Goal: Communication & Community: Ask a question

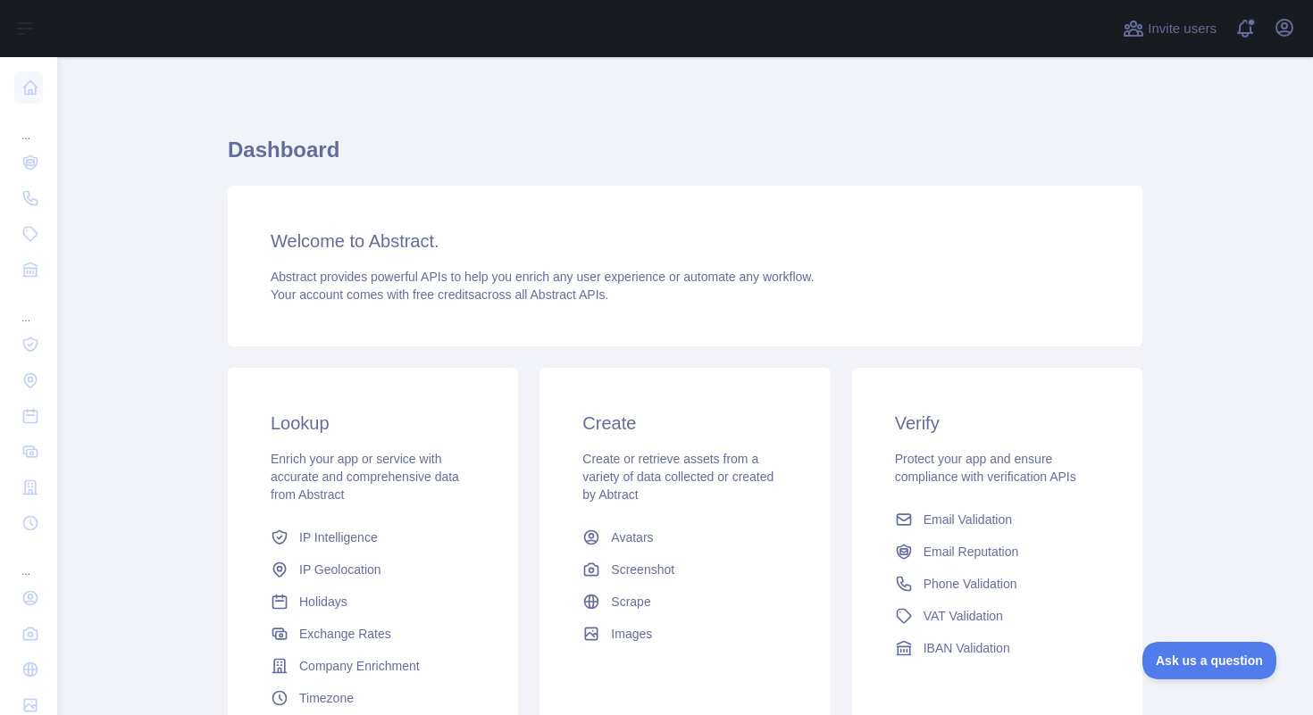
click at [636, 260] on div "Welcome to Abstract. Abstract provides powerful APIs to help you enrich any use…" at bounding box center [685, 266] width 914 height 161
click at [1232, 643] on button "Ask us a question" at bounding box center [1200, 658] width 134 height 38
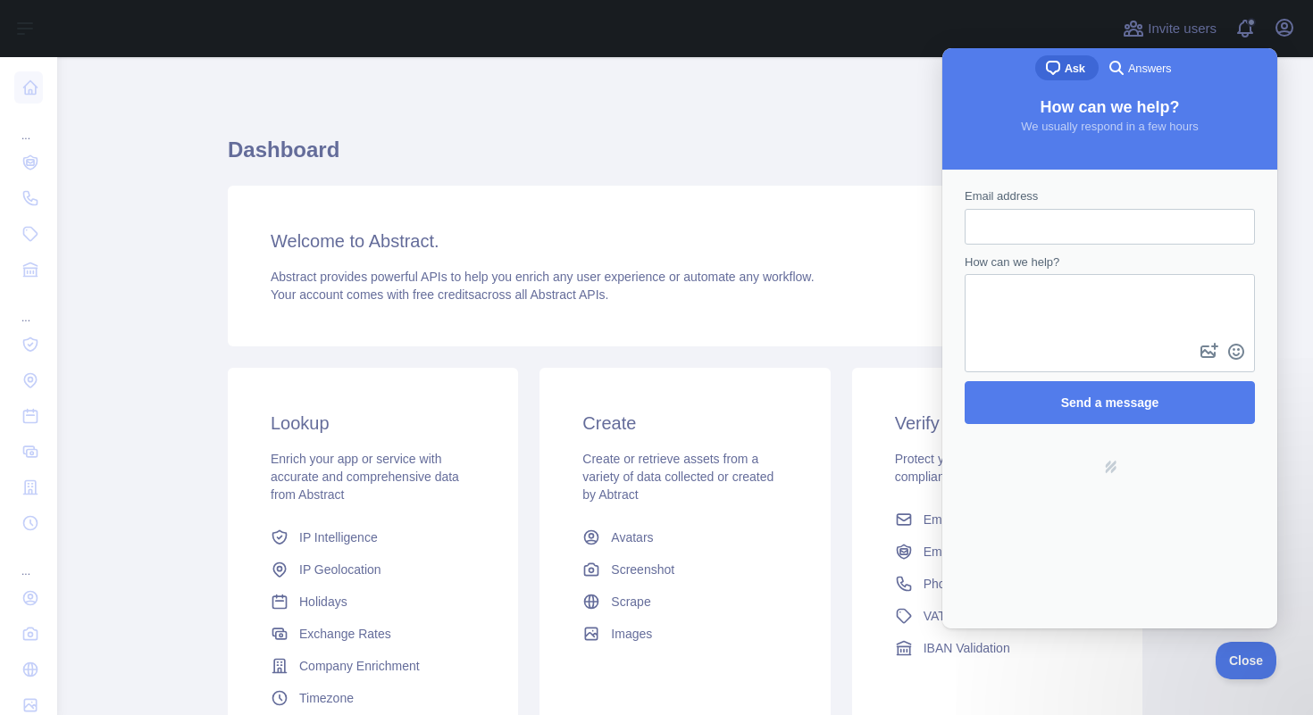
click at [800, 159] on h1 "Dashboard" at bounding box center [685, 157] width 914 height 43
click at [616, 163] on h1 "Dashboard" at bounding box center [685, 157] width 914 height 43
click at [1234, 237] on input "Email address" at bounding box center [1110, 227] width 262 height 32
click at [1312, 439] on main "Dashboard Welcome to Abstract. Abstract provides powerful APIs to help you enri…" at bounding box center [685, 386] width 1256 height 658
click at [779, 131] on div "Dashboard Welcome to Abstract. Abstract provides powerful APIs to help you enri…" at bounding box center [685, 441] width 914 height 682
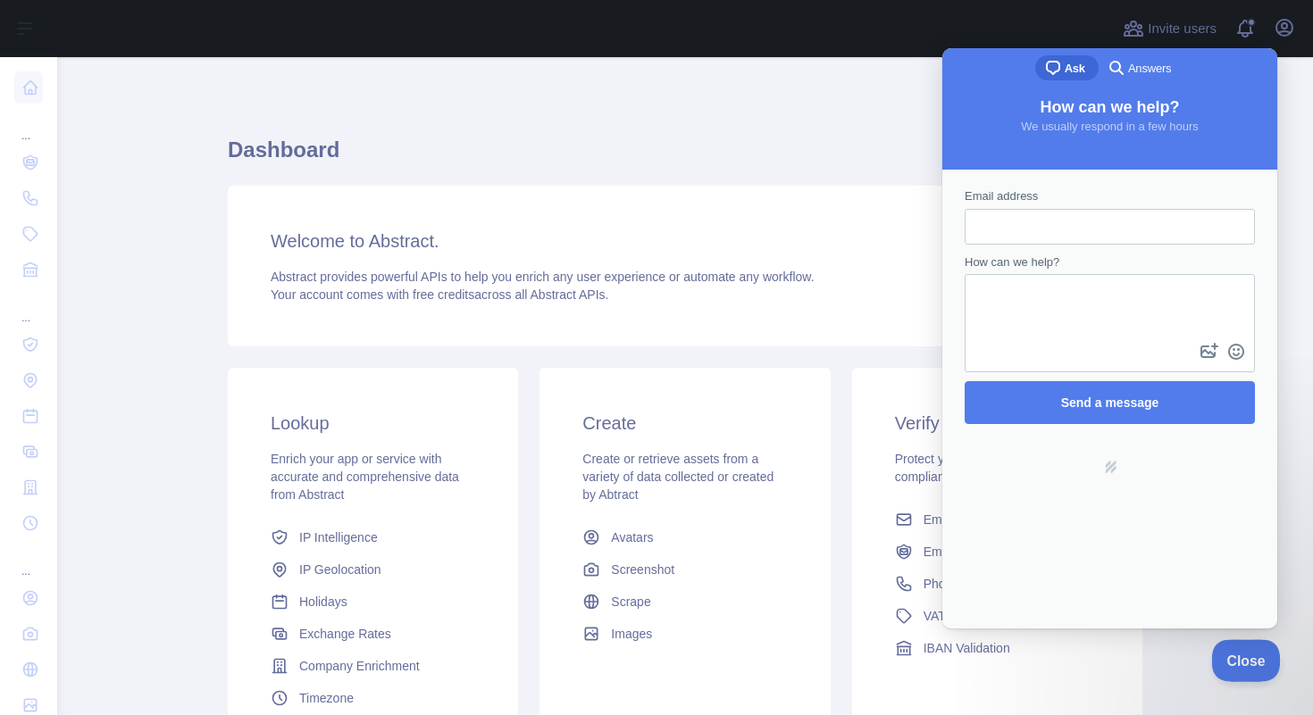
click at [1233, 660] on span "Close" at bounding box center [1241, 658] width 61 height 13
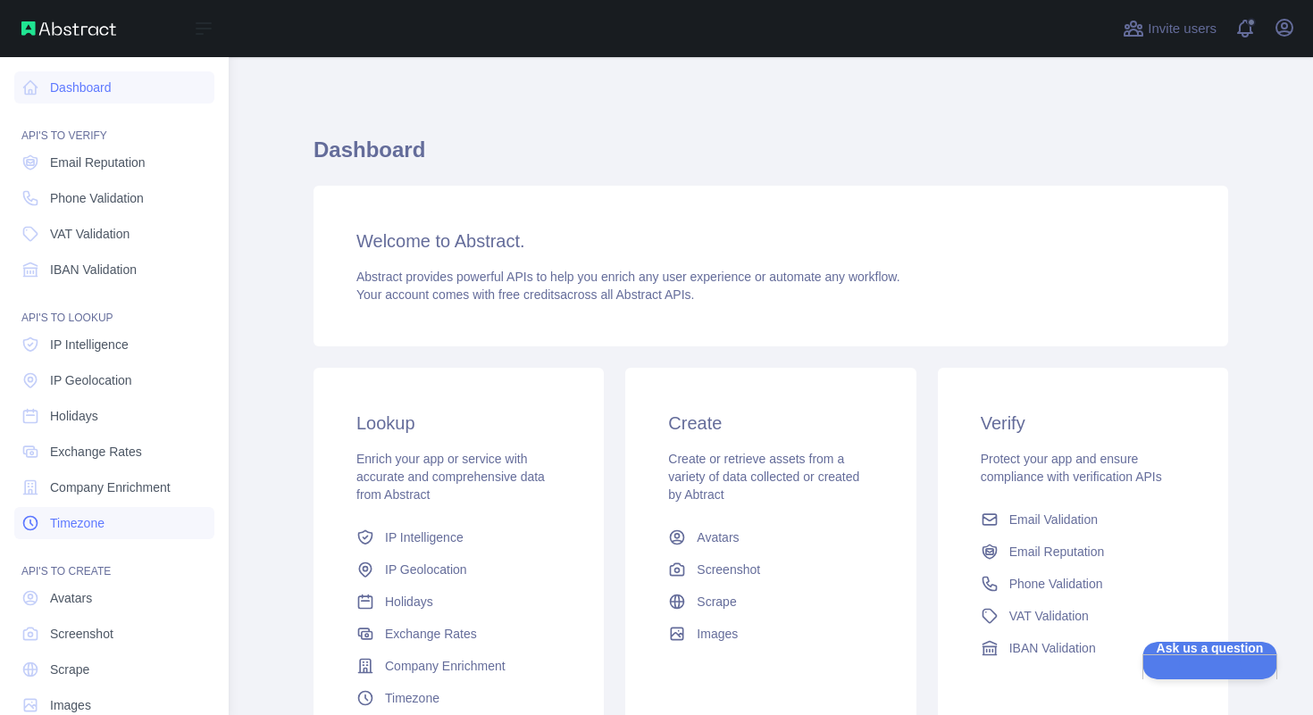
scroll to position [35, 0]
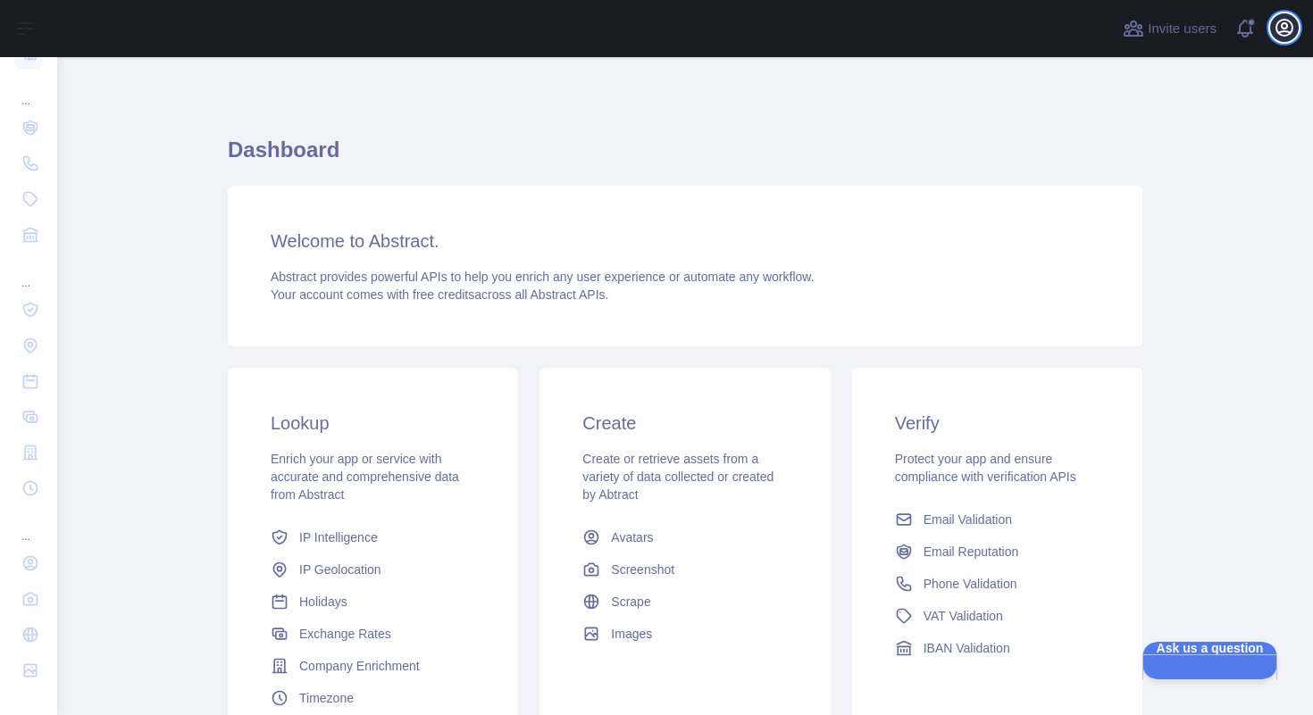
click at [1282, 33] on icon "button" at bounding box center [1283, 27] width 21 height 21
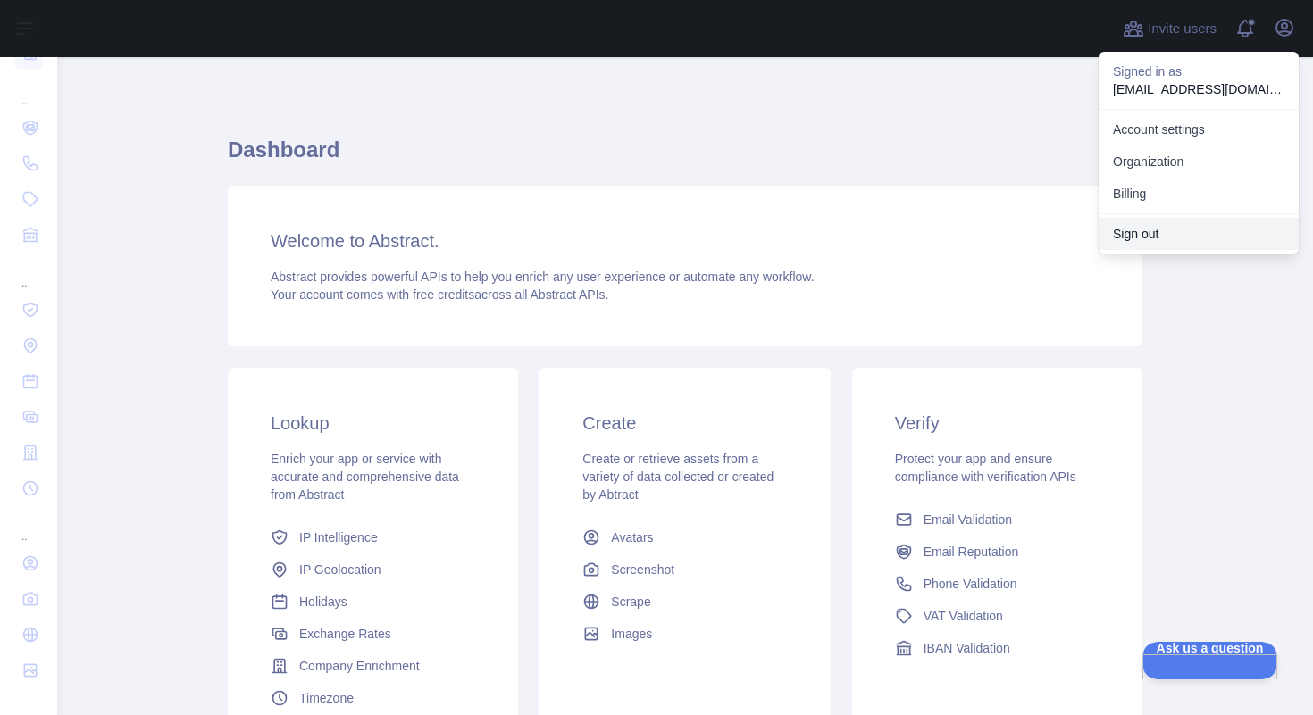
click at [1155, 228] on button "Sign out" at bounding box center [1198, 234] width 200 height 32
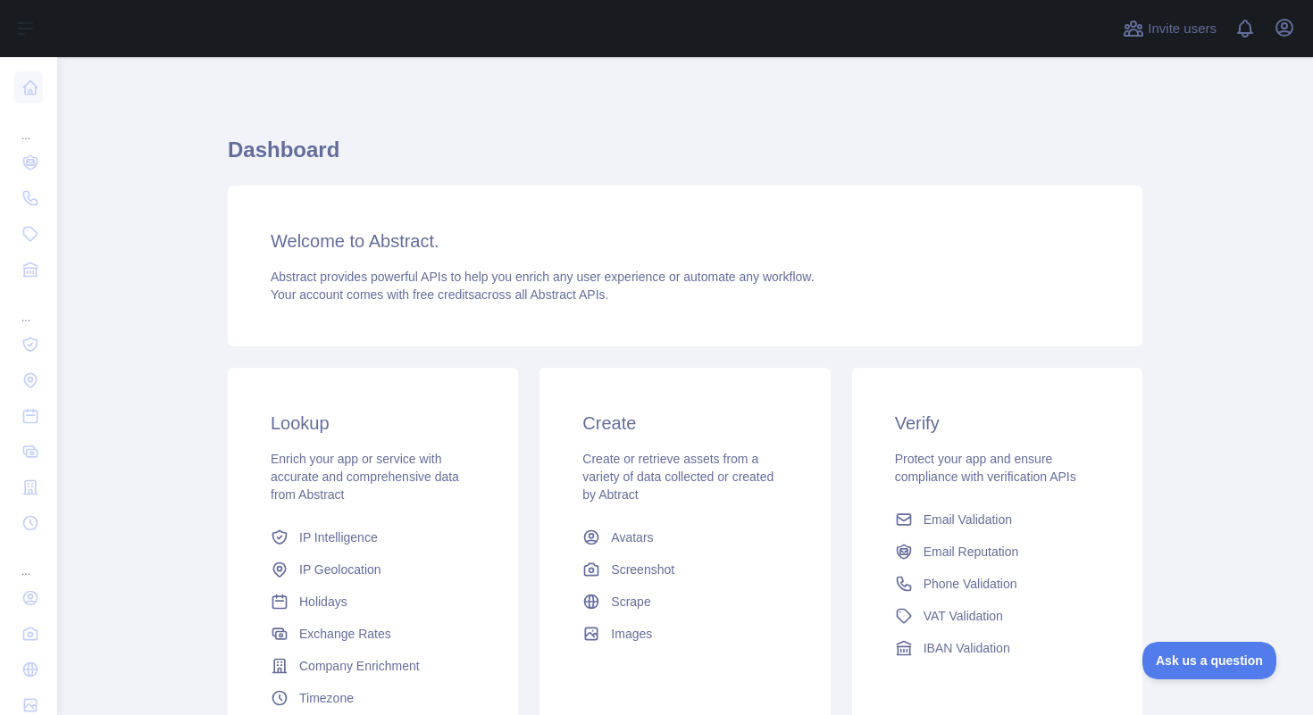
click at [1298, 32] on div "Invite users View notifications Open user menu" at bounding box center [685, 28] width 1256 height 57
click at [1290, 32] on icon "button" at bounding box center [1284, 28] width 16 height 16
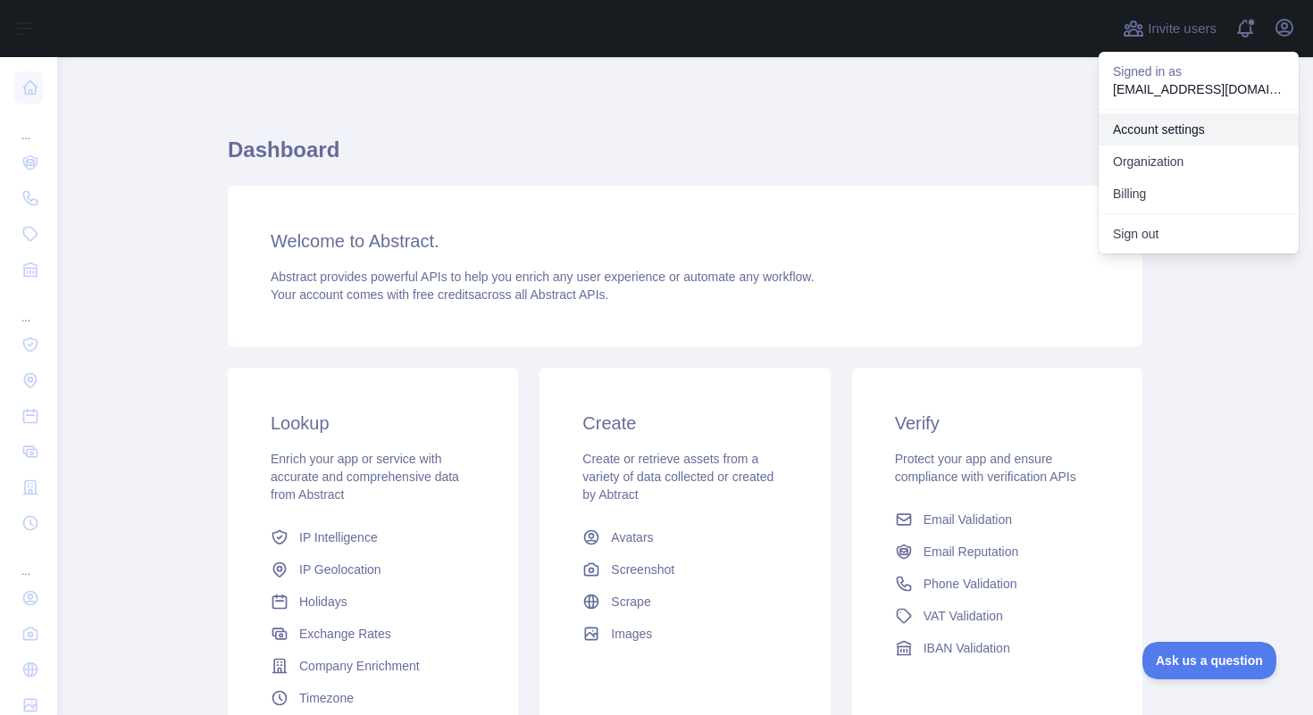
click at [1176, 128] on link "Account settings" at bounding box center [1198, 129] width 200 height 32
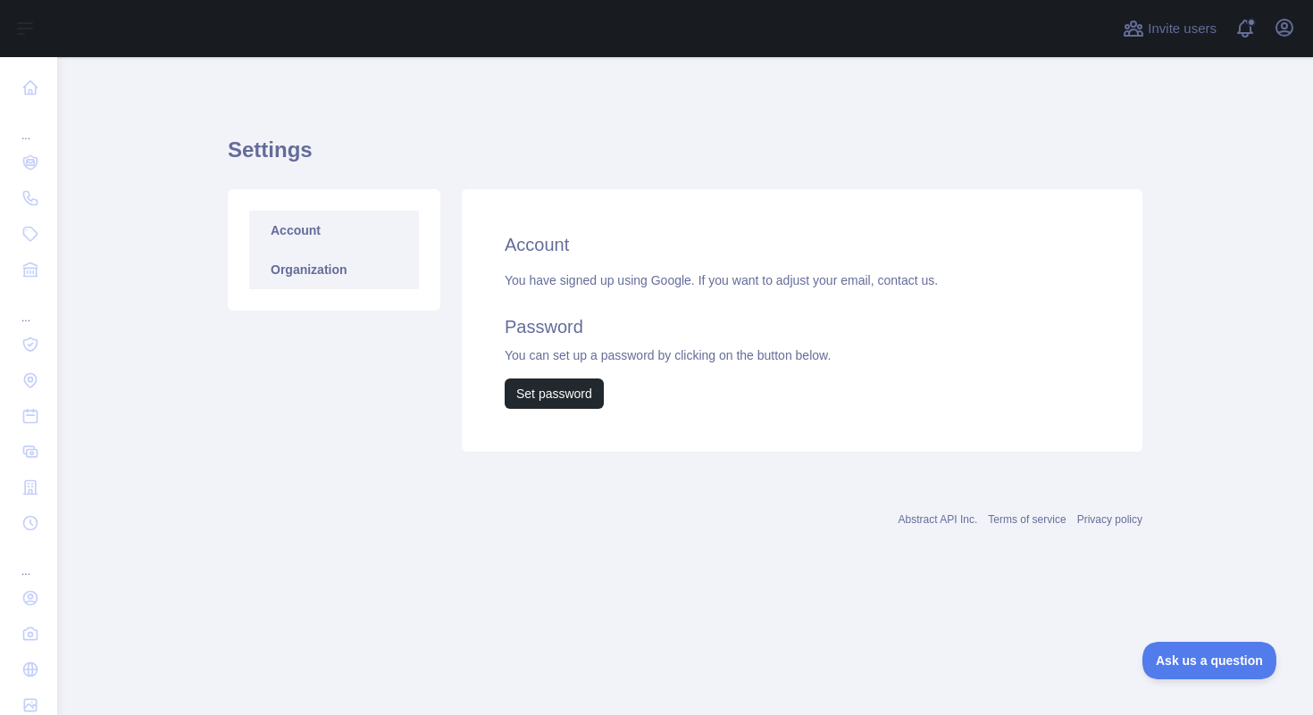
click at [345, 280] on link "Organization" at bounding box center [334, 269] width 170 height 39
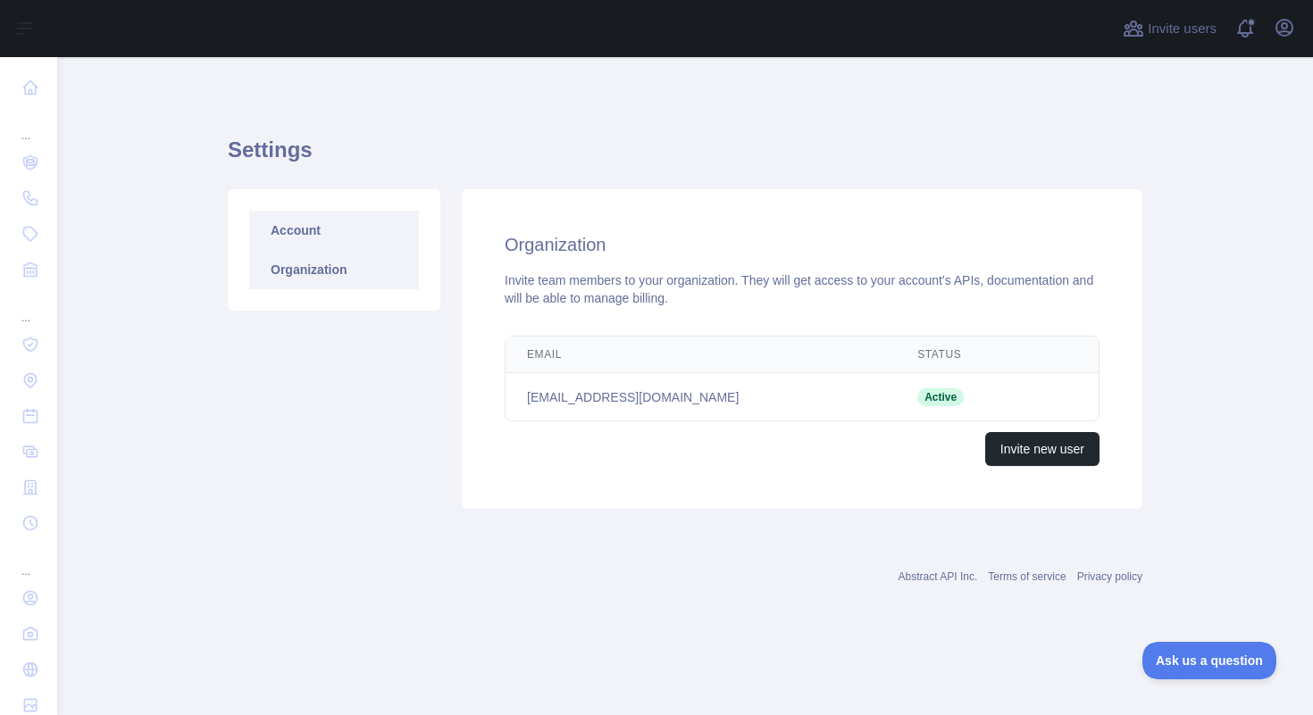
click at [338, 249] on link "Account" at bounding box center [334, 230] width 170 height 39
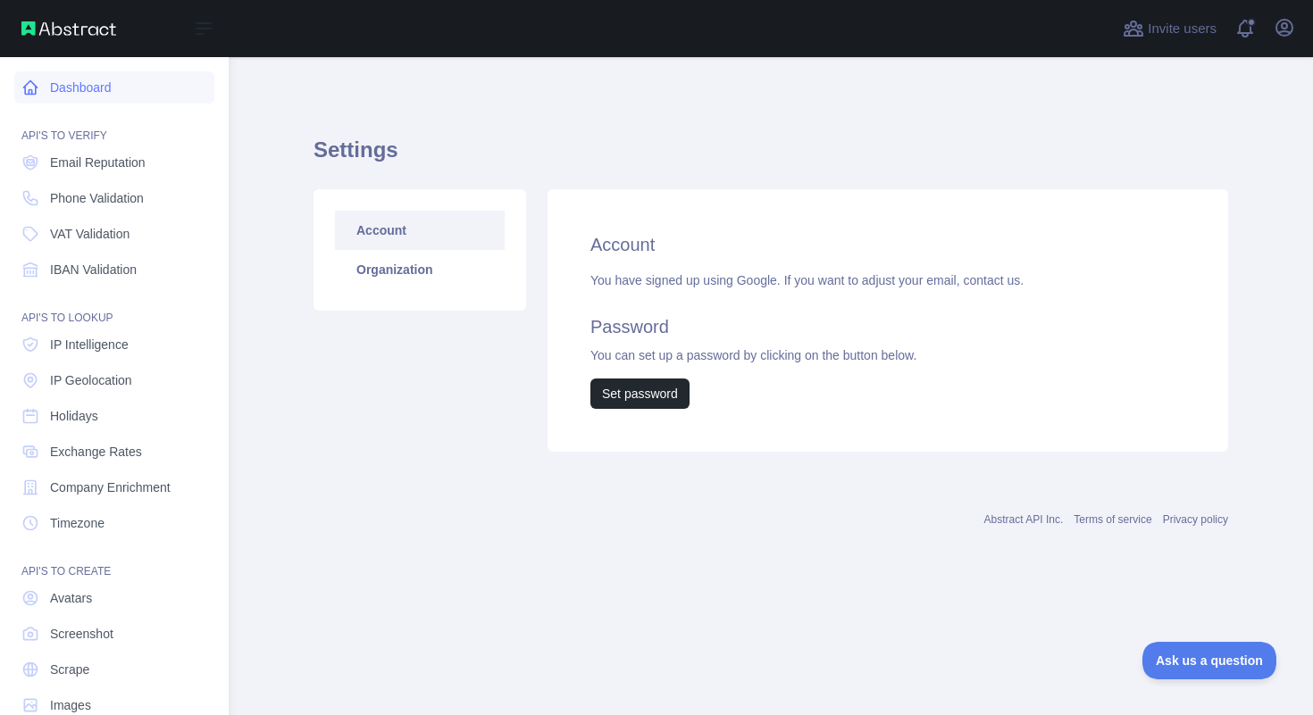
click at [96, 96] on link "Dashboard" at bounding box center [114, 87] width 200 height 32
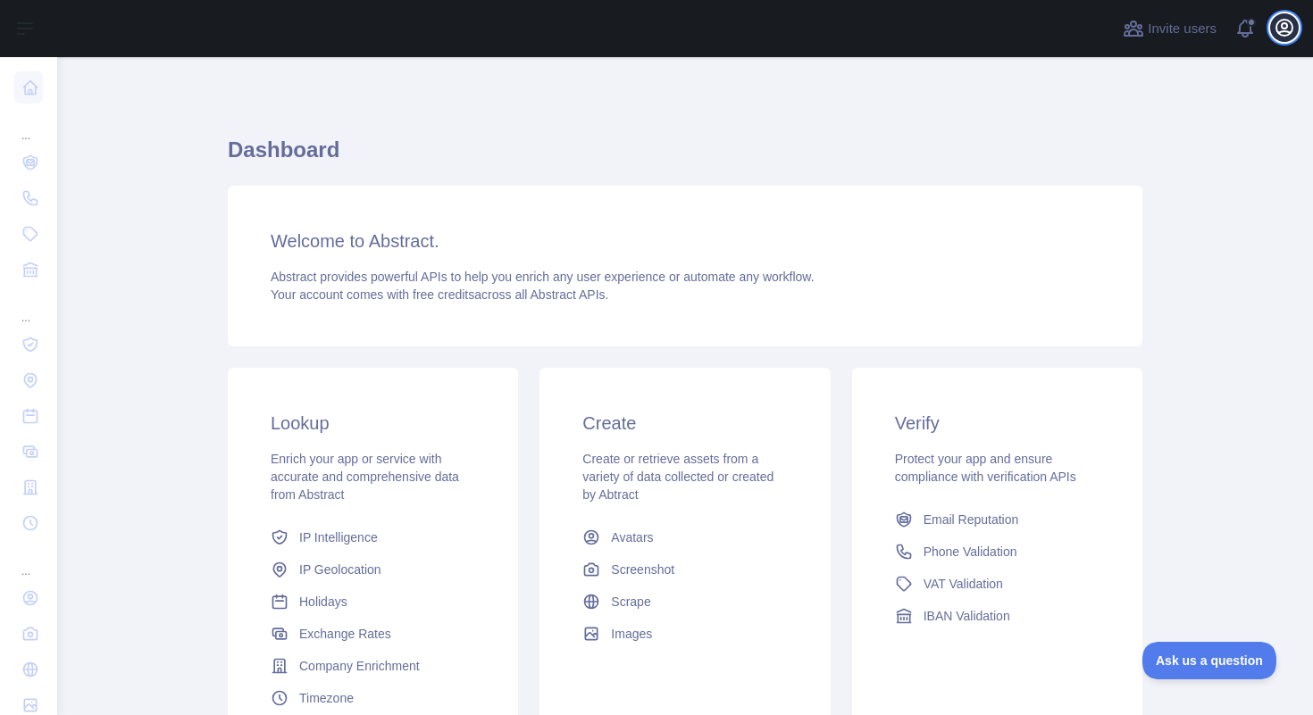
click at [1282, 25] on icon "button" at bounding box center [1283, 27] width 21 height 21
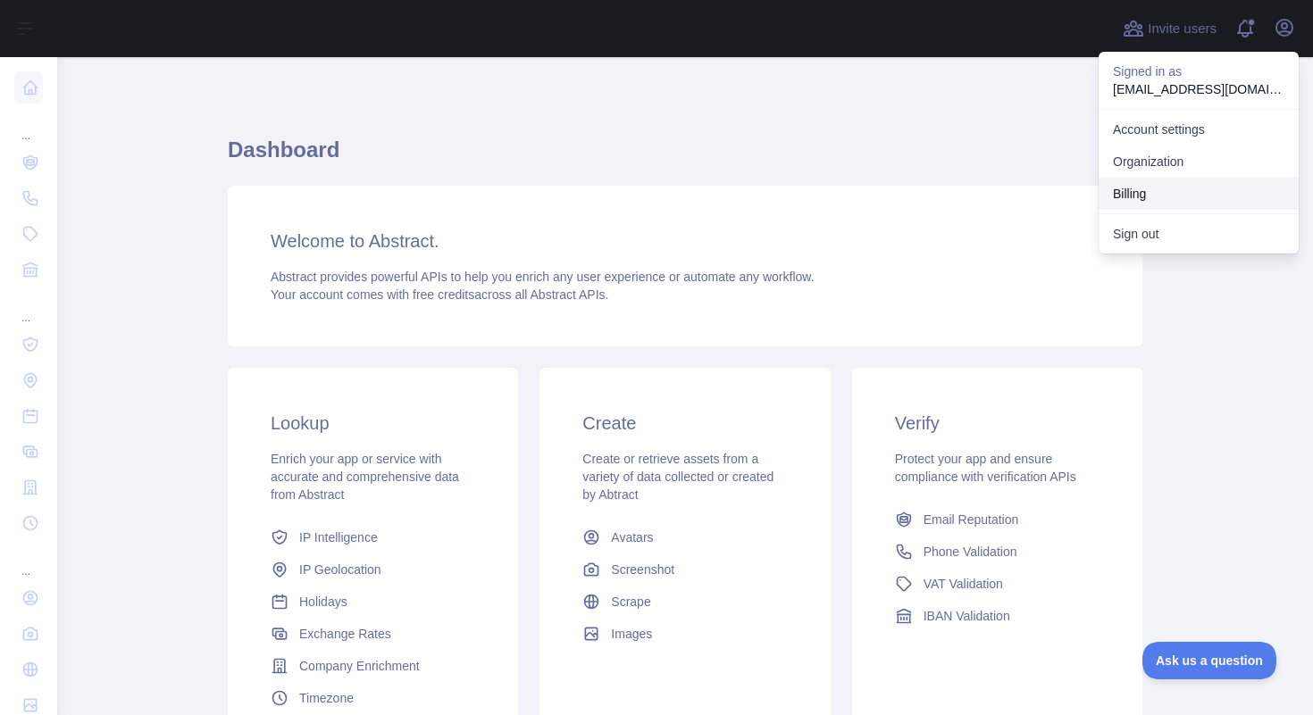
click at [1135, 194] on button "Billing" at bounding box center [1198, 194] width 200 height 32
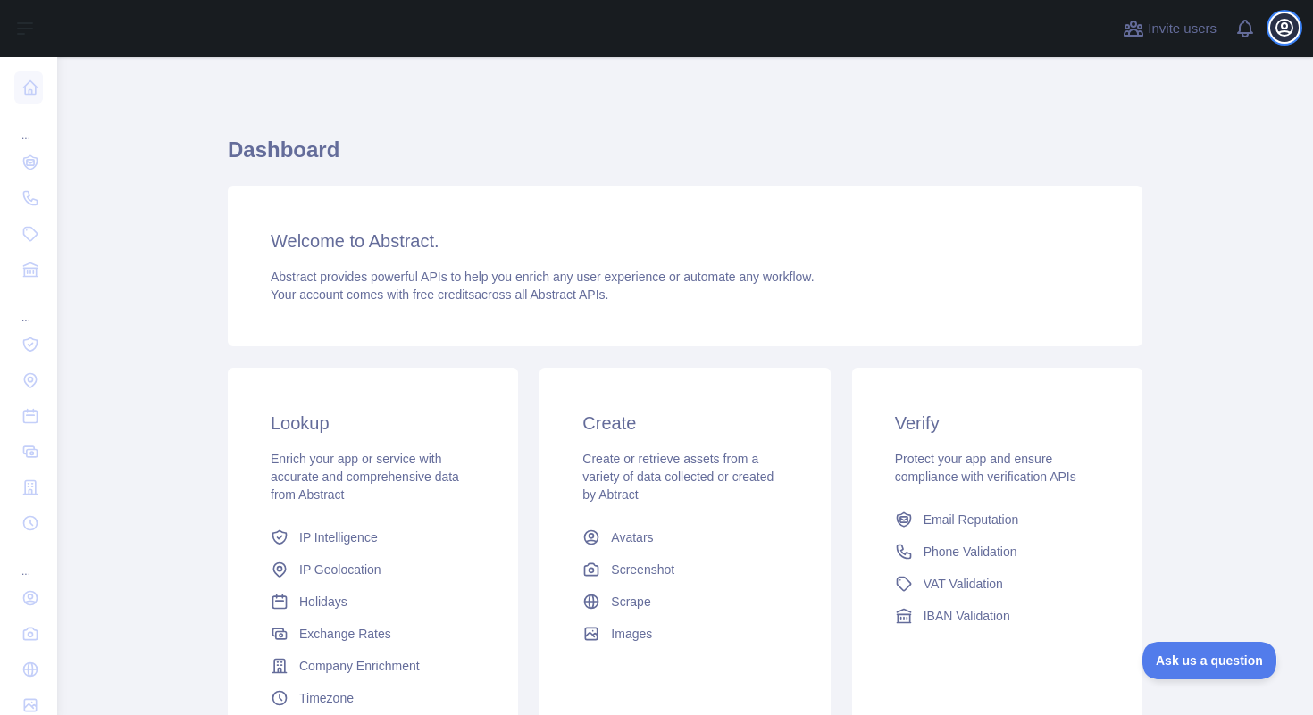
click at [1290, 28] on icon "button" at bounding box center [1283, 27] width 21 height 21
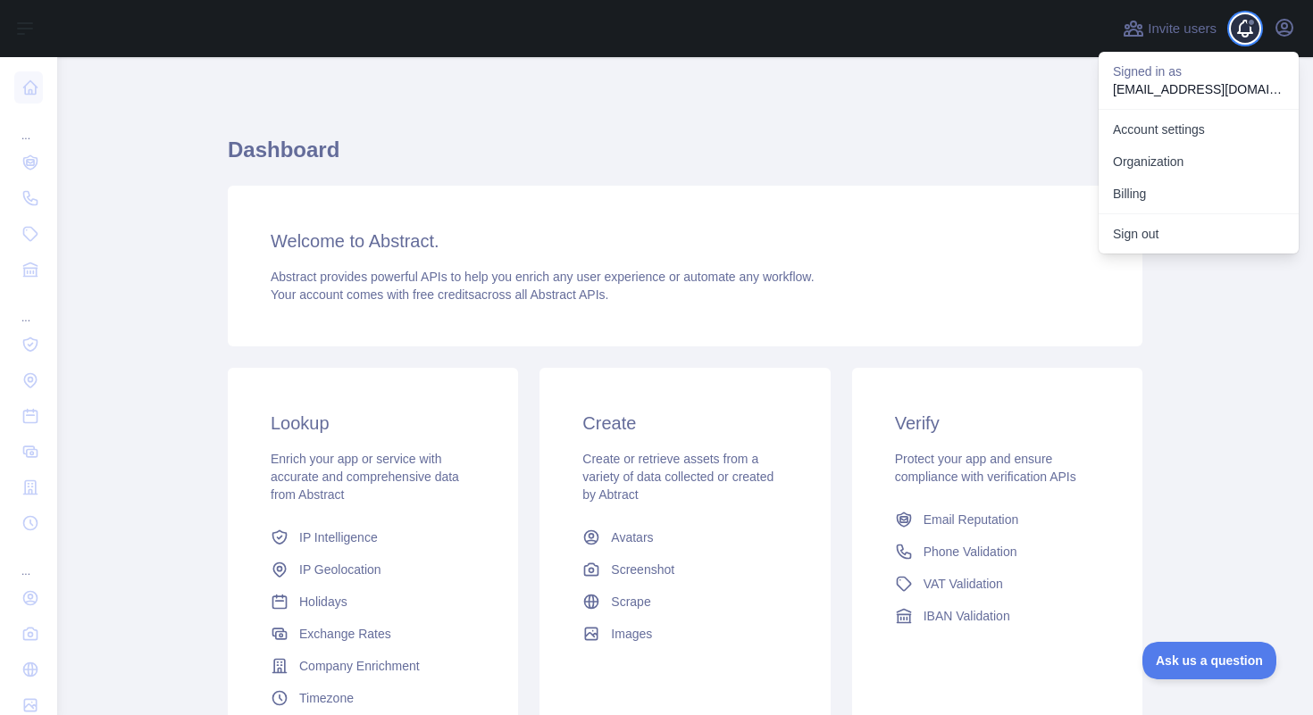
click at [1251, 26] on span at bounding box center [1251, 22] width 9 height 9
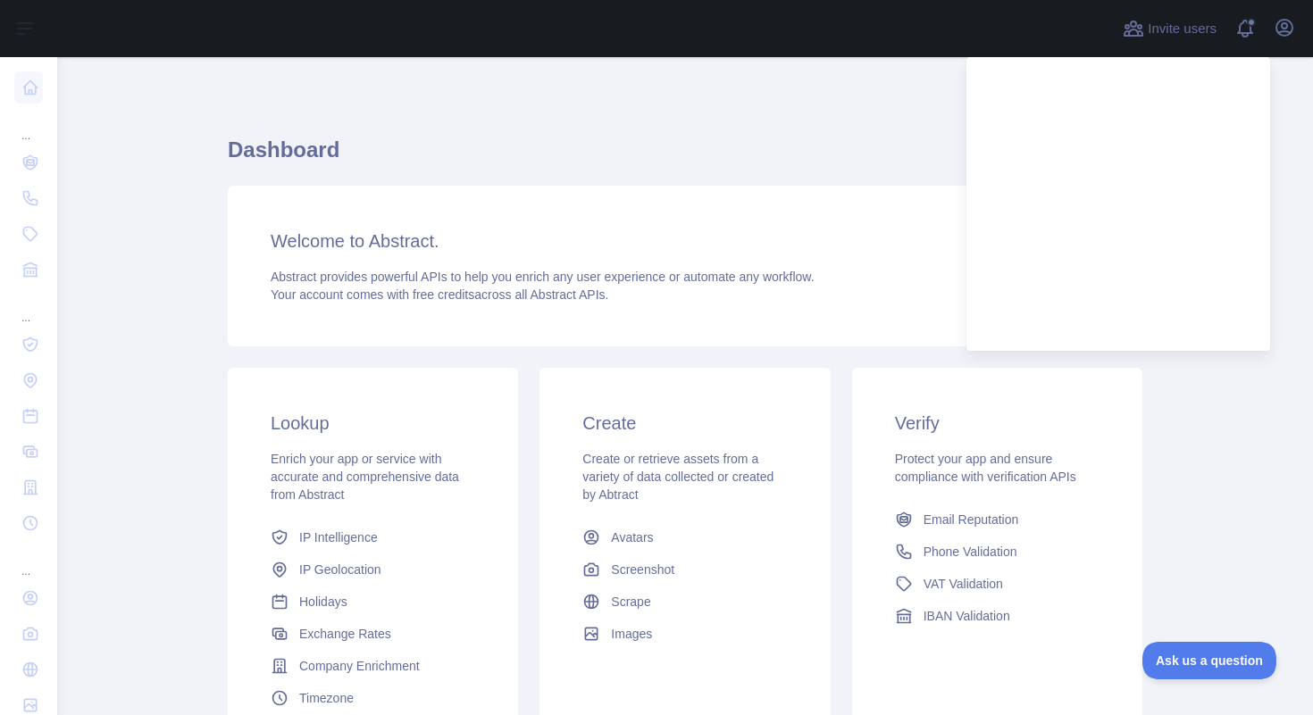
click at [1301, 29] on div "Invite users View notifications Open user menu" at bounding box center [685, 28] width 1256 height 57
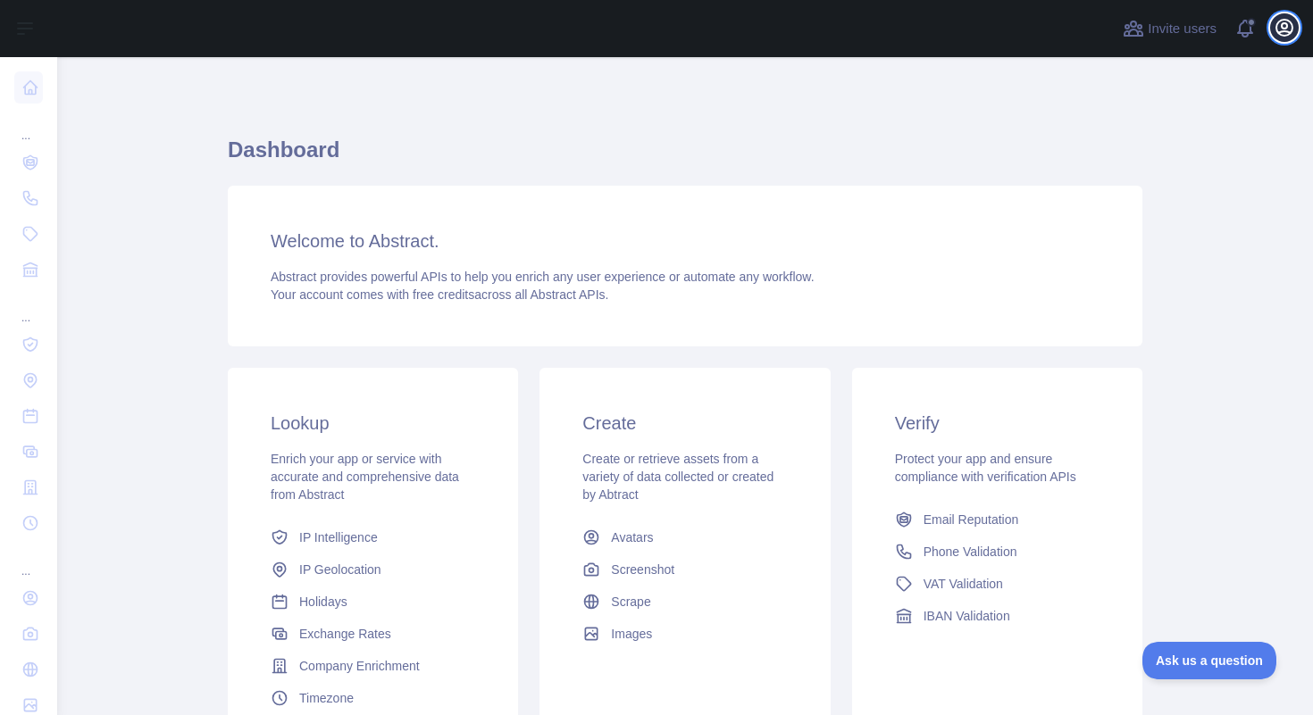
click at [1297, 29] on button "Open user menu" at bounding box center [1284, 27] width 29 height 29
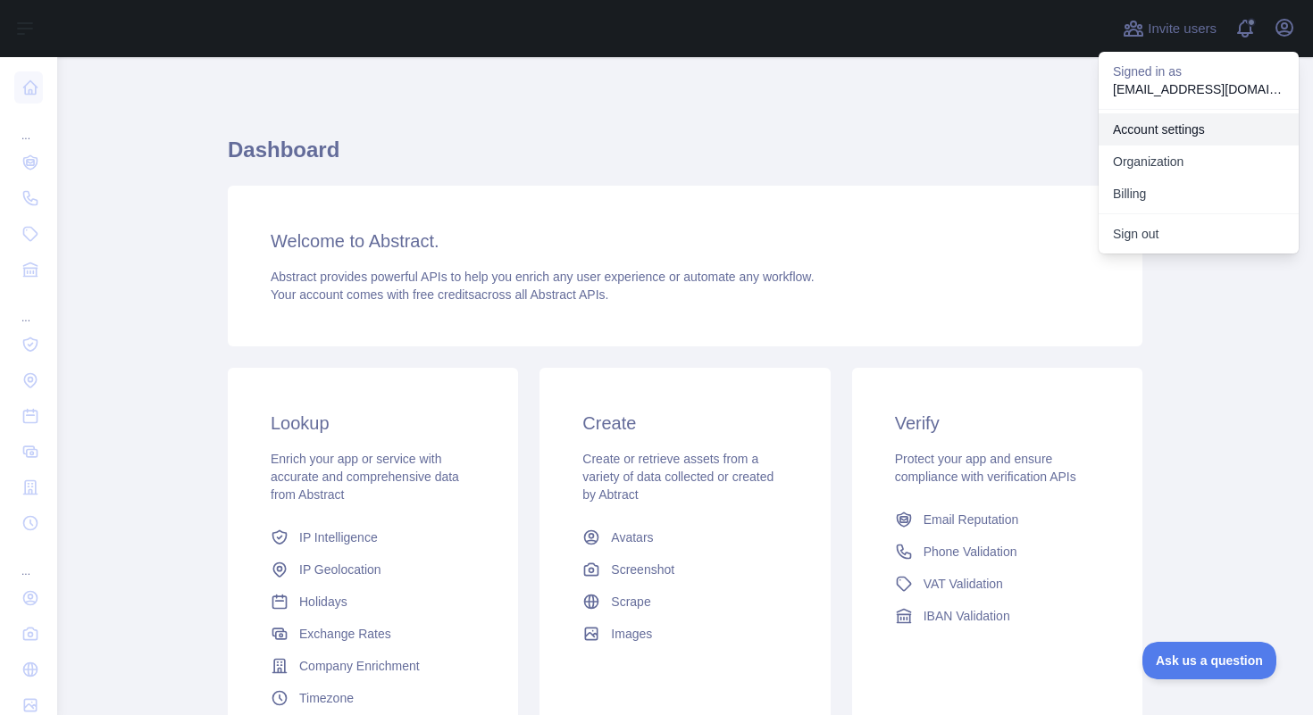
click at [1187, 129] on link "Account settings" at bounding box center [1198, 129] width 200 height 32
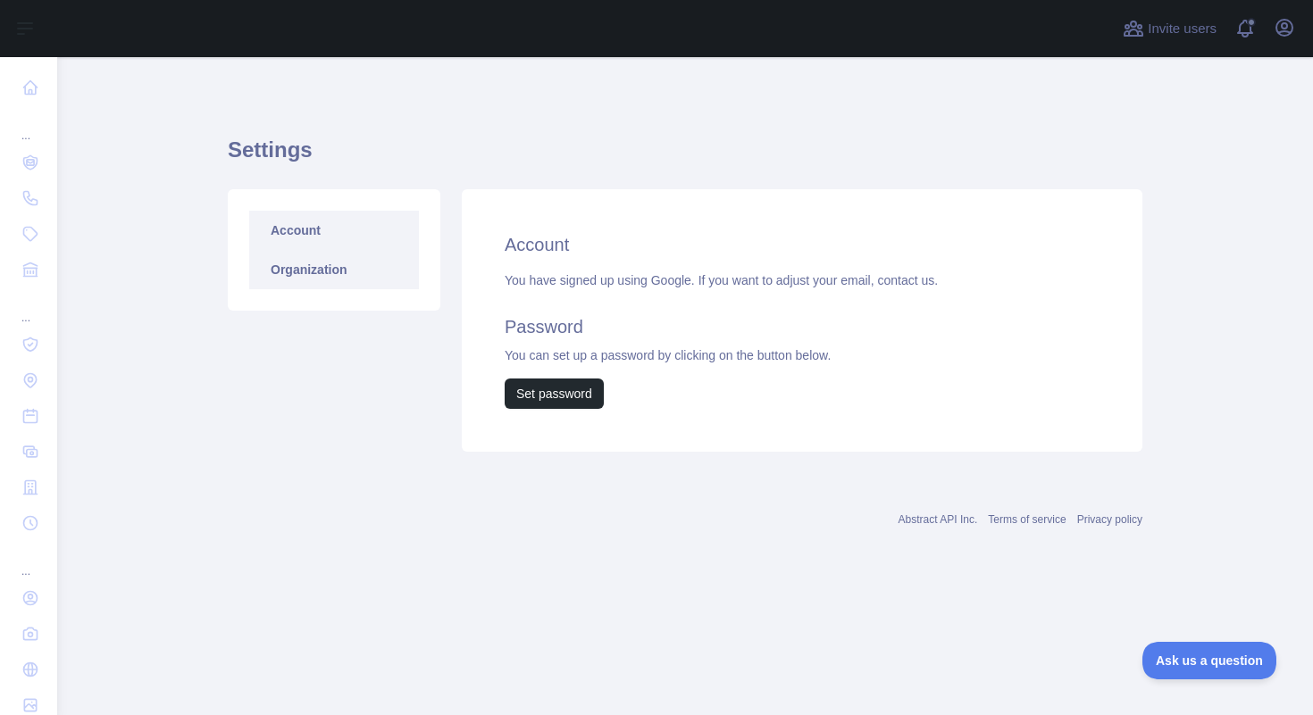
click at [371, 273] on link "Organization" at bounding box center [334, 269] width 170 height 39
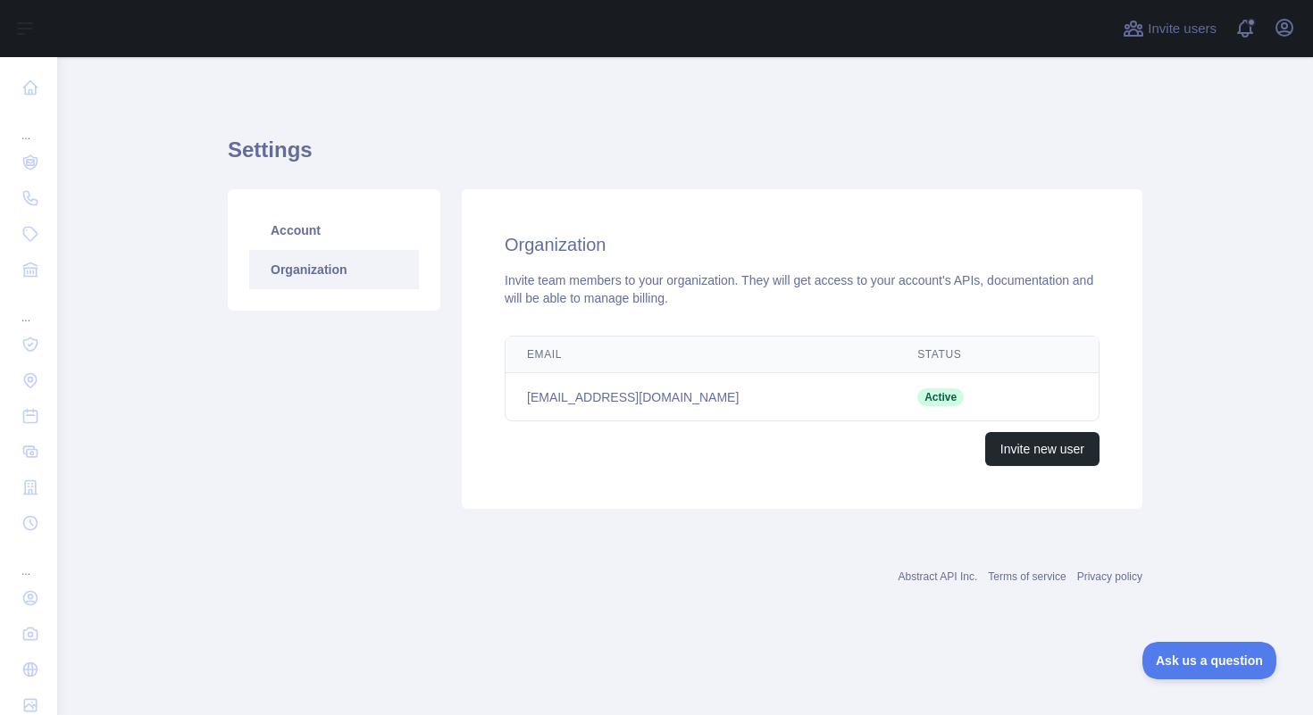
click at [615, 394] on td "jottoc15@gmail.com" at bounding box center [700, 397] width 390 height 48
click at [1184, 648] on button "Ask us a question" at bounding box center [1200, 658] width 134 height 38
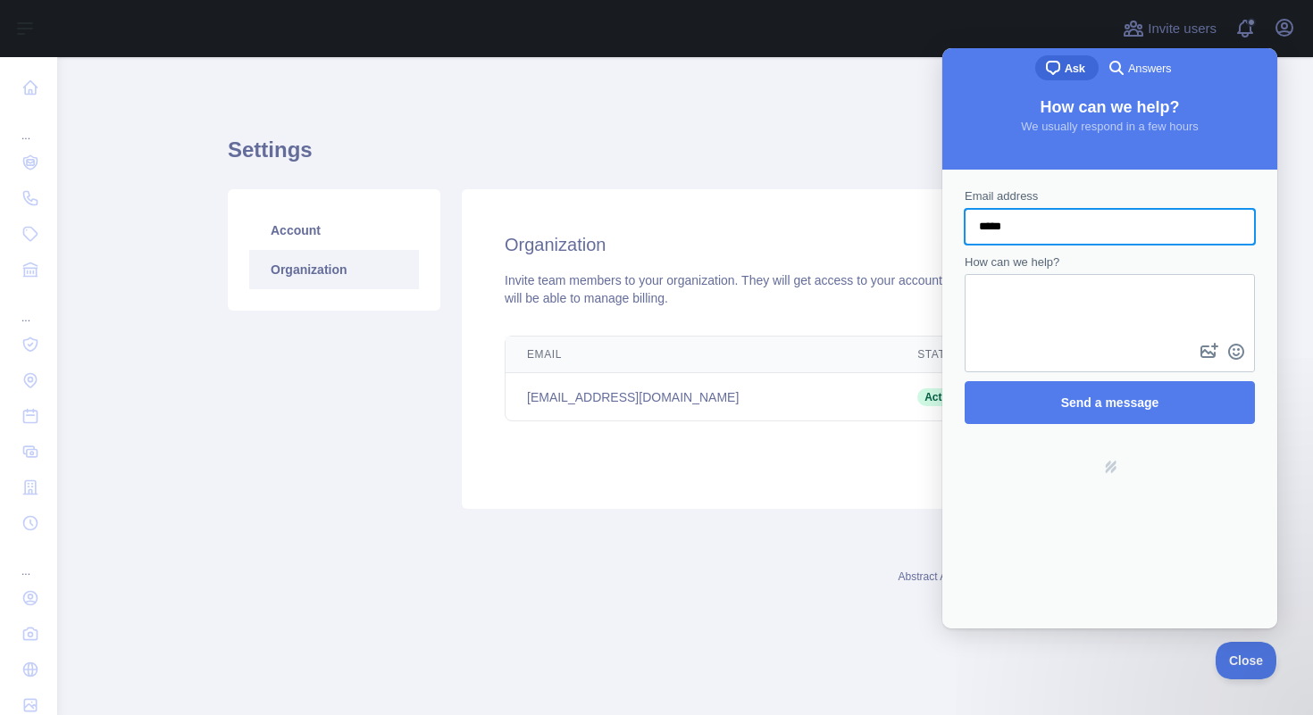
type input "**********"
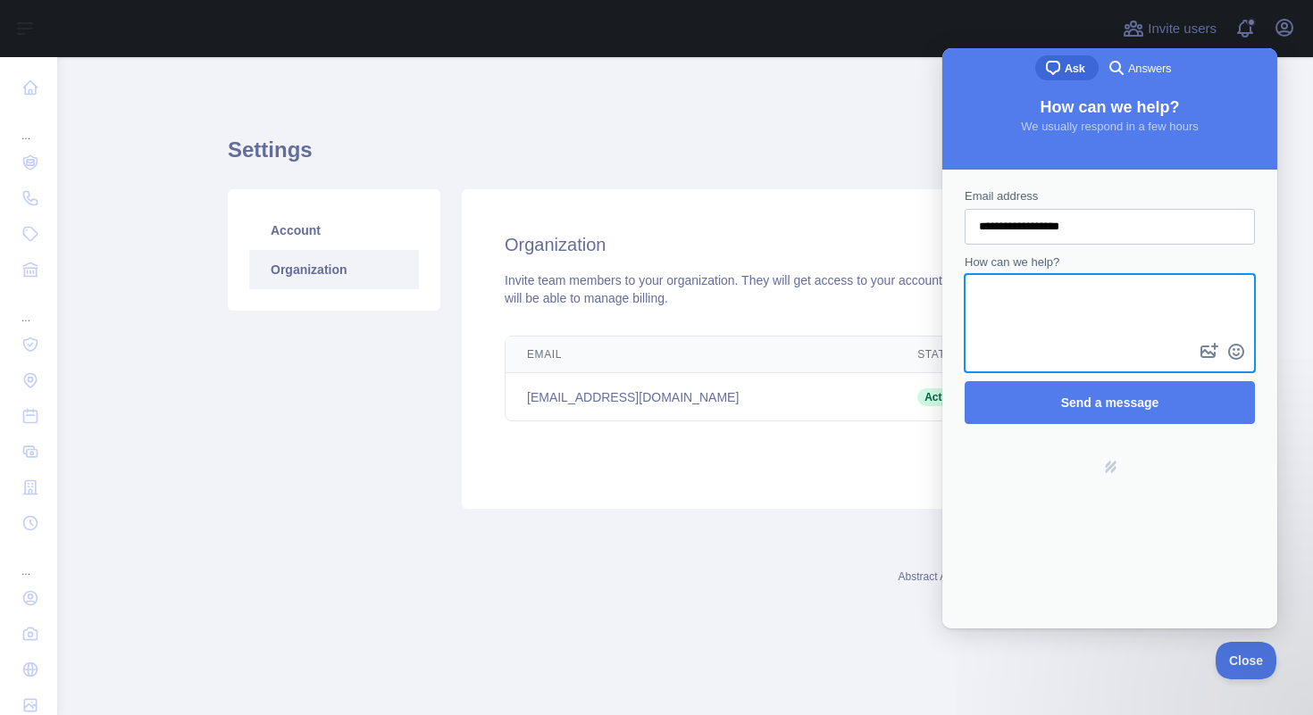
click at [1044, 310] on textarea "How can we help?" at bounding box center [1109, 307] width 287 height 63
type textarea "**********"
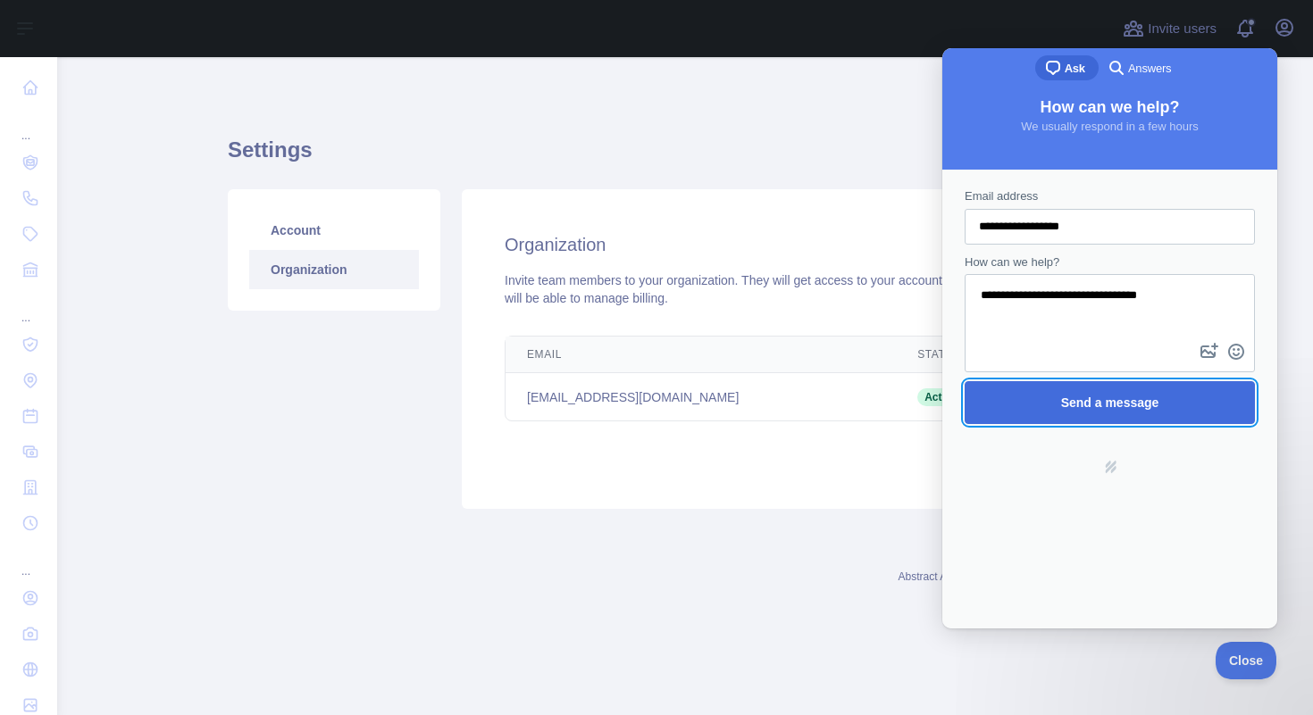
click at [1042, 400] on span "Send a message" at bounding box center [1109, 402] width 251 height 41
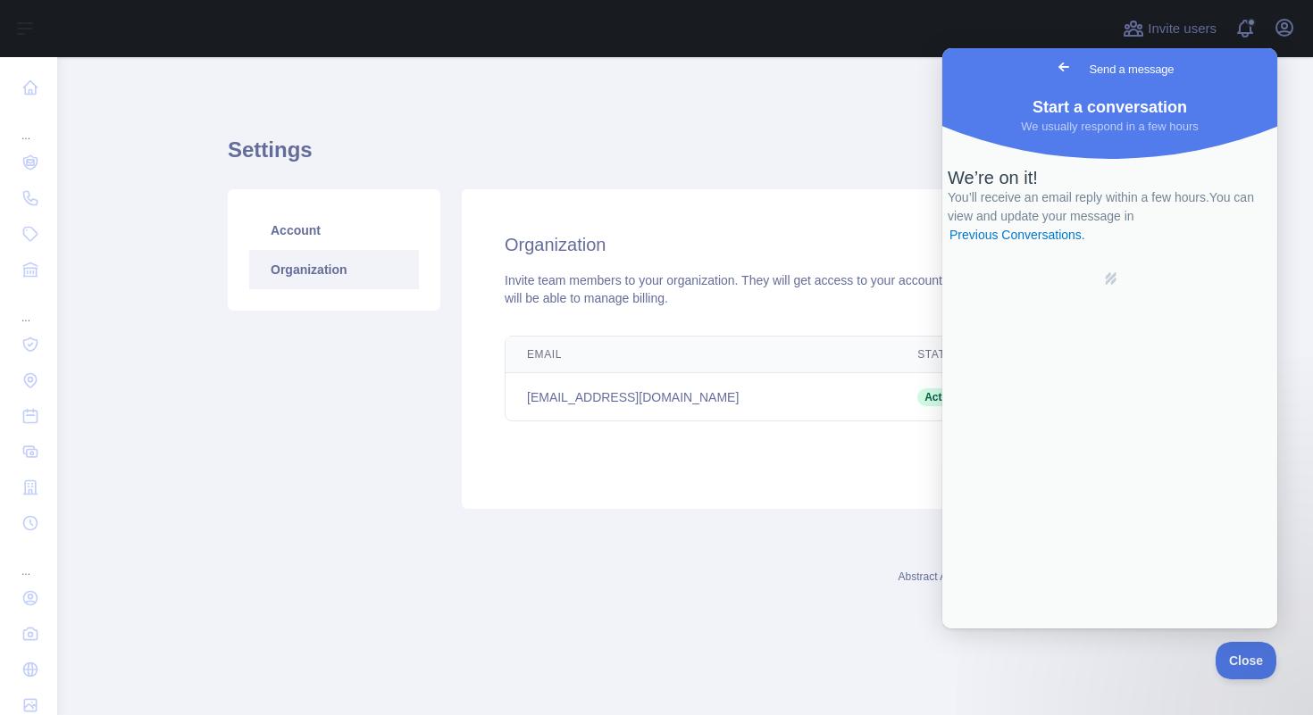
click at [1053, 65] on span "Go back" at bounding box center [1063, 66] width 21 height 21
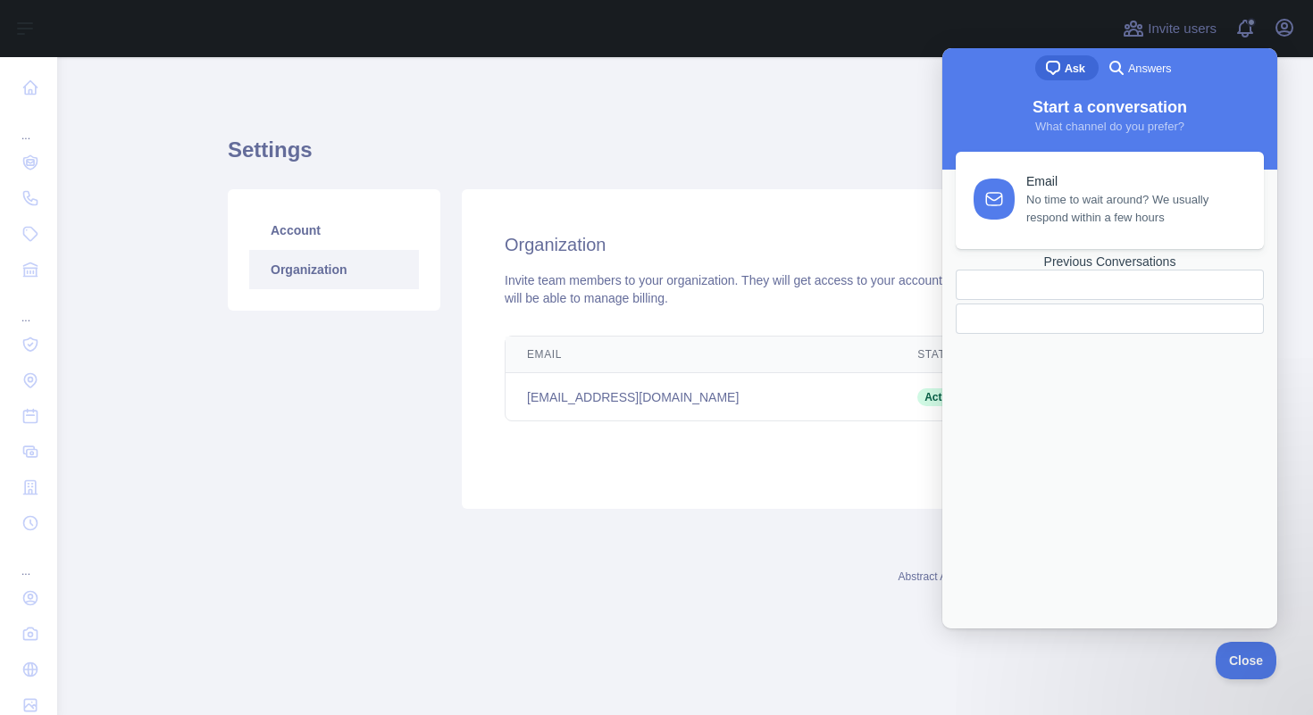
click at [970, 59] on div "chat-square Ask search-medium Answers" at bounding box center [1109, 69] width 335 height 43
click at [978, 14] on div at bounding box center [584, 28] width 1026 height 57
click at [1262, 12] on span at bounding box center [1252, 28] width 36 height 57
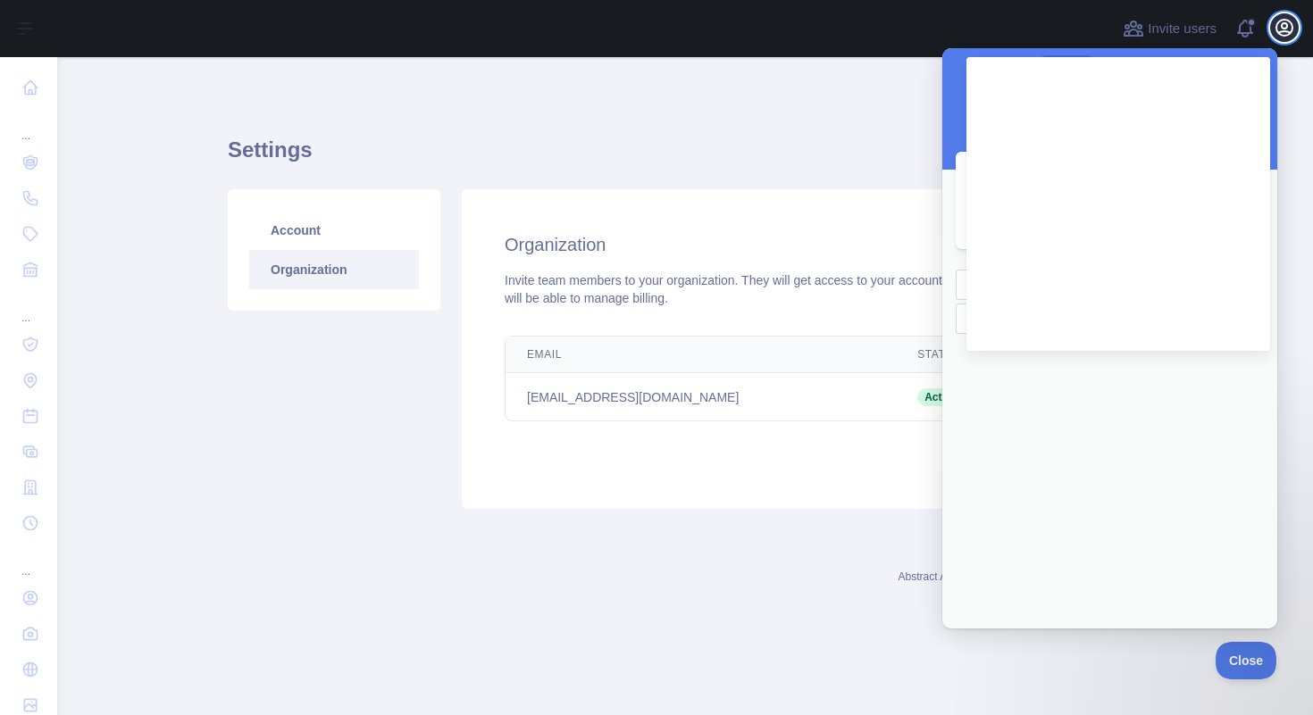
click at [1279, 25] on icon "button" at bounding box center [1283, 27] width 21 height 21
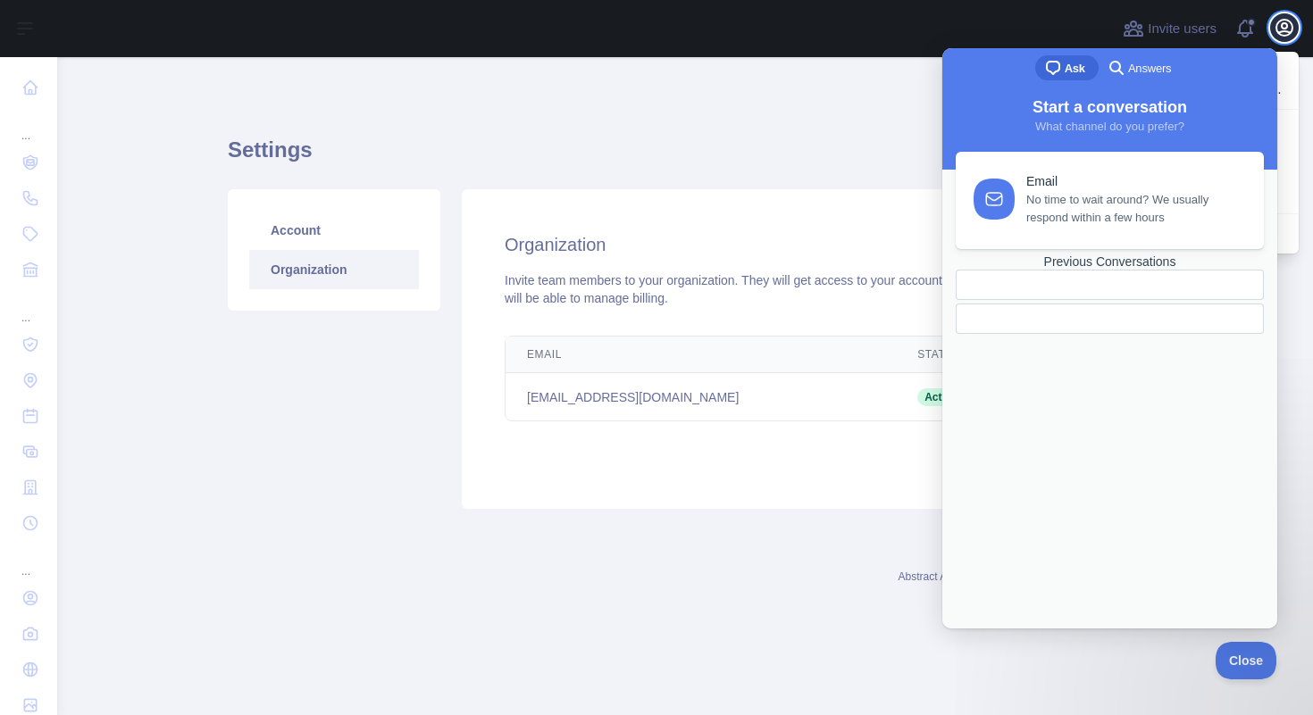
click at [1277, 26] on icon "button" at bounding box center [1283, 27] width 21 height 21
click at [1273, 27] on icon "button" at bounding box center [1283, 27] width 21 height 21
click at [1242, 28] on span at bounding box center [1252, 28] width 36 height 57
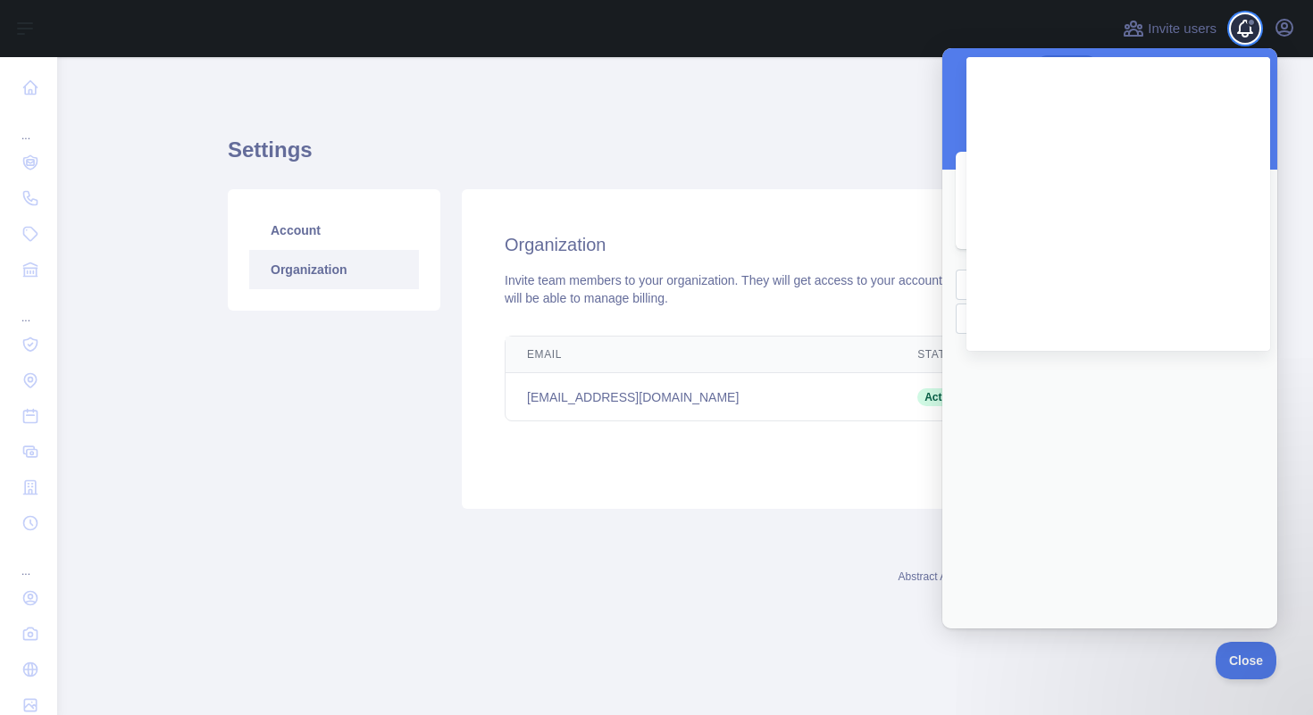
click at [1242, 28] on span at bounding box center [1252, 28] width 36 height 57
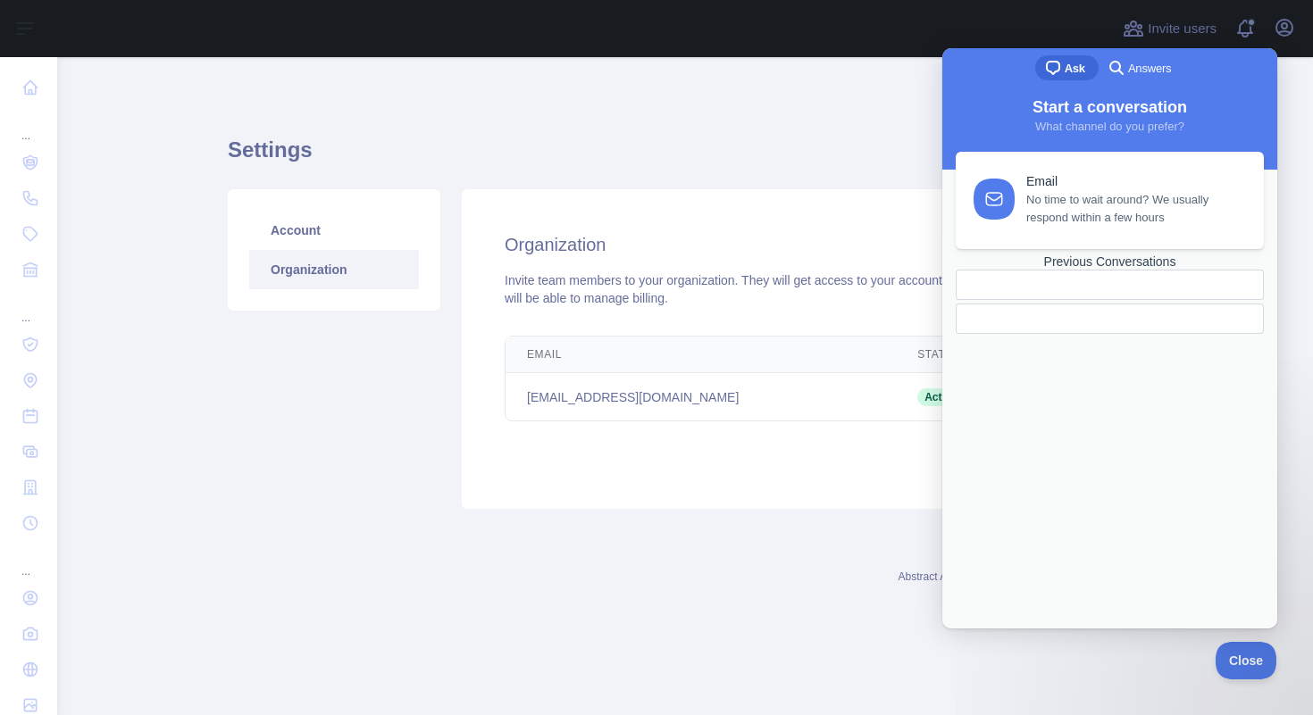
click at [226, 97] on main "Settings Account Organization Organization Invite team members to your organiza…" at bounding box center [685, 386] width 1256 height 658
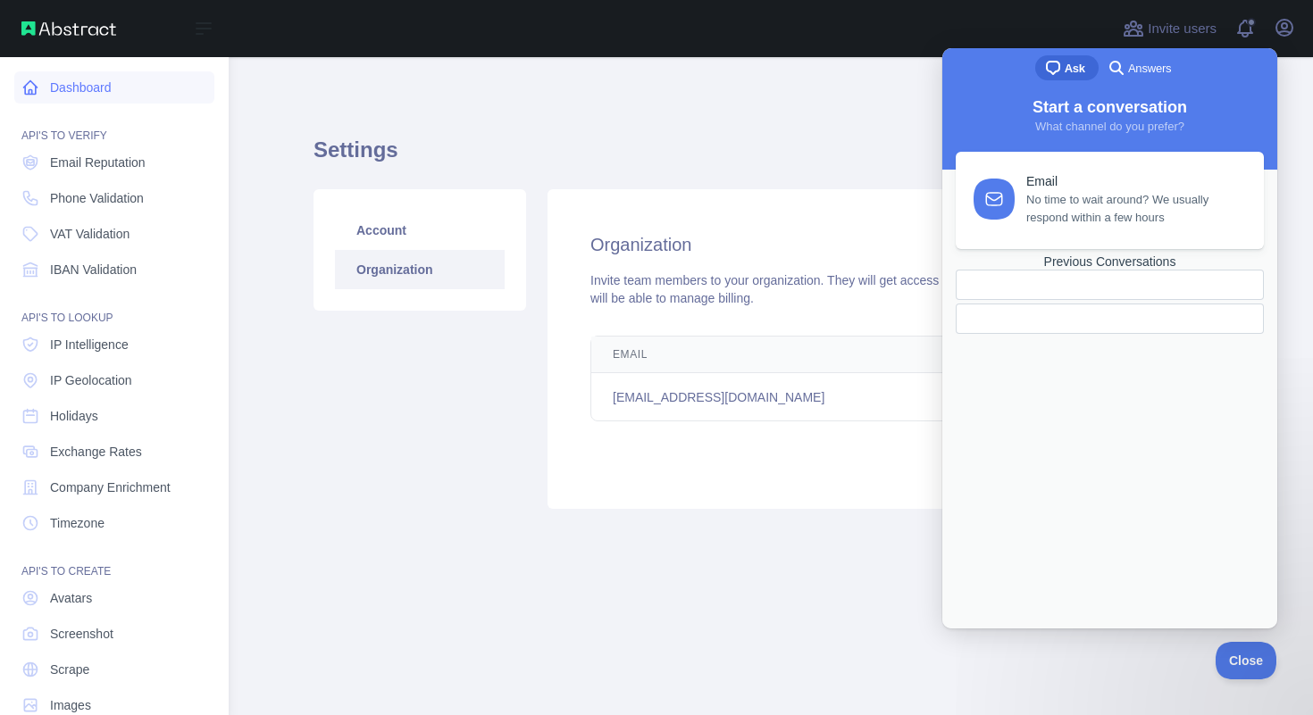
click at [34, 73] on link "Dashboard" at bounding box center [114, 87] width 200 height 32
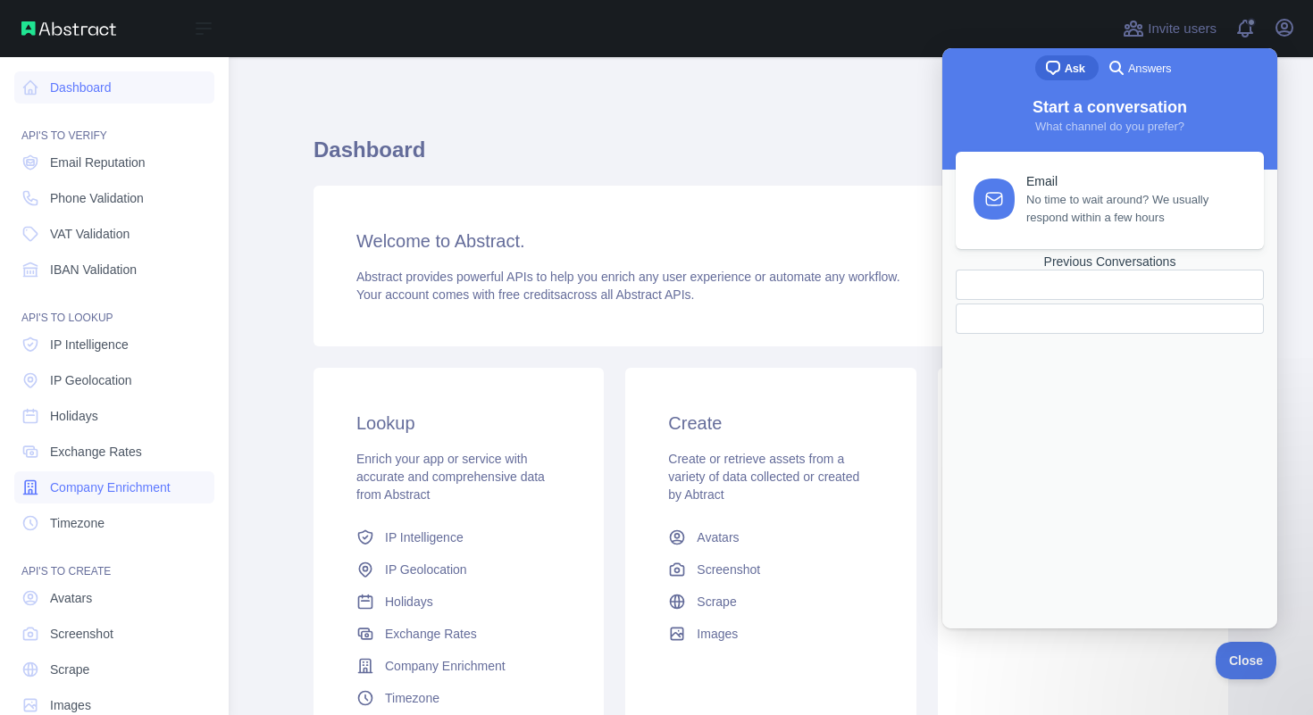
scroll to position [35, 0]
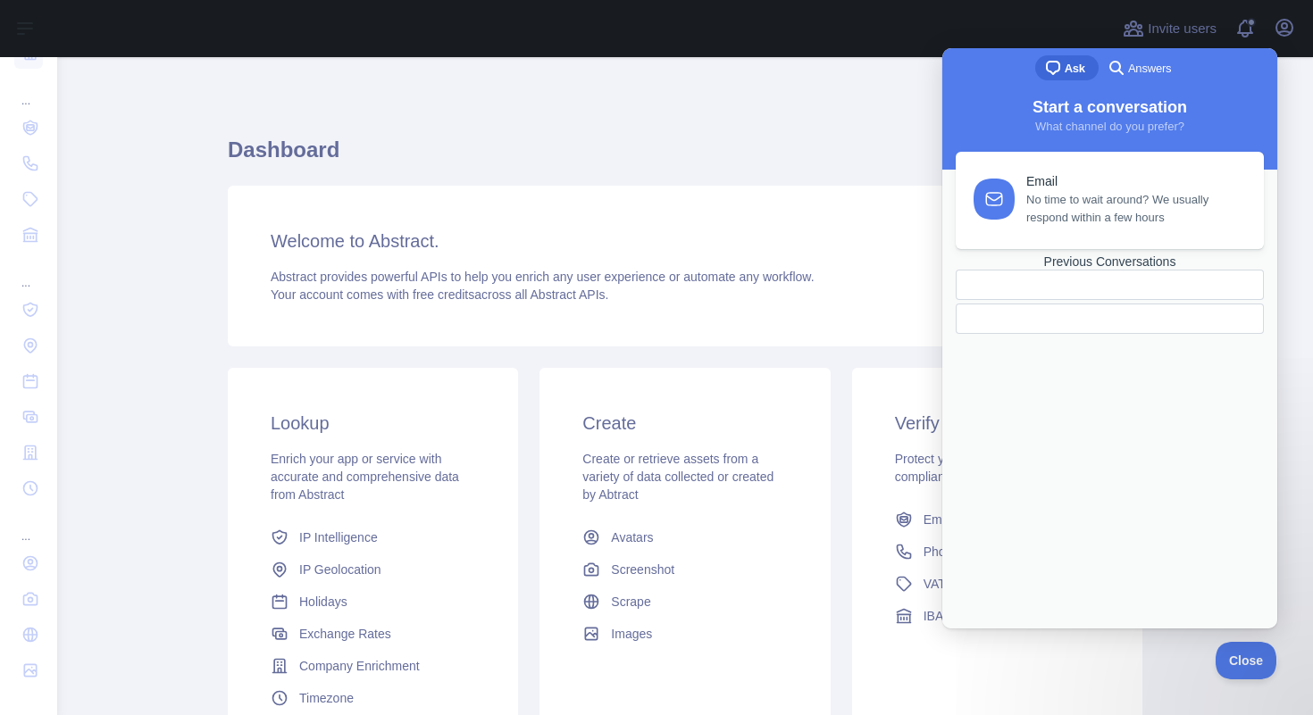
click at [687, 91] on div "Dashboard Welcome to Abstract. Abstract provides powerful APIs to help you enri…" at bounding box center [685, 473] width 914 height 832
click at [1262, 660] on span "Close" at bounding box center [1241, 658] width 61 height 13
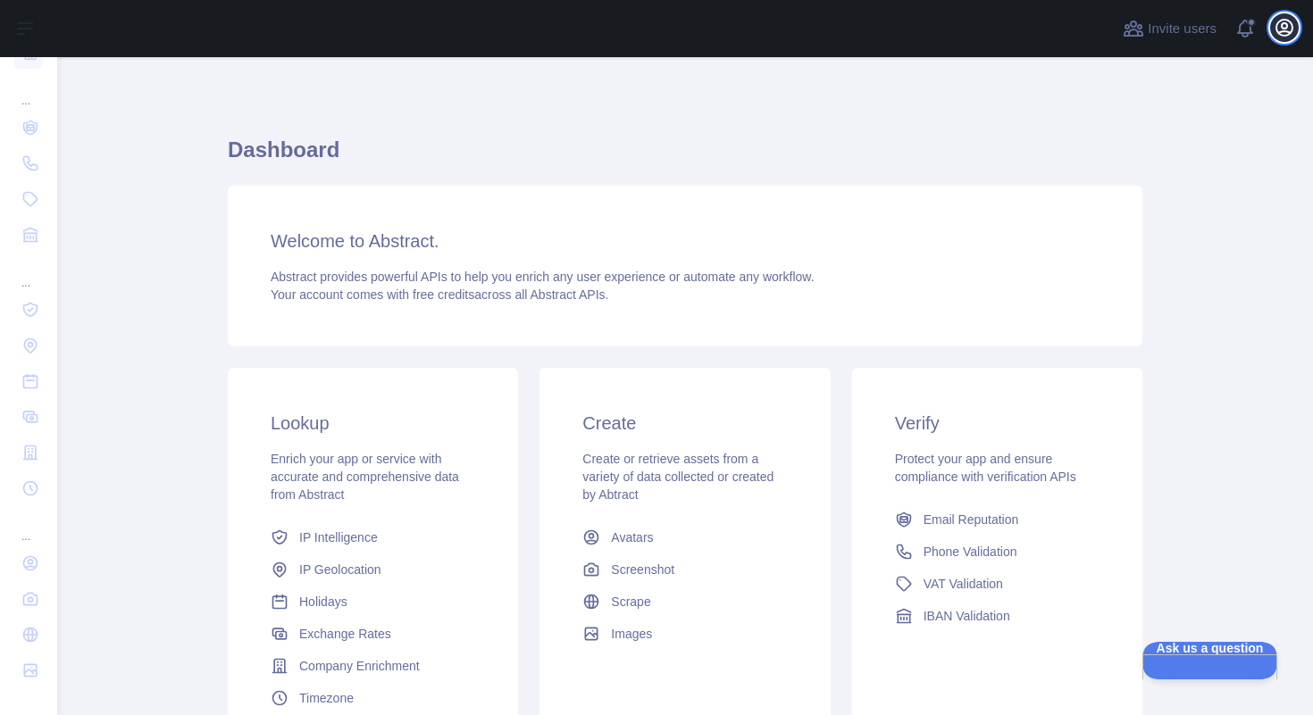
click at [1282, 25] on icon "button" at bounding box center [1283, 27] width 21 height 21
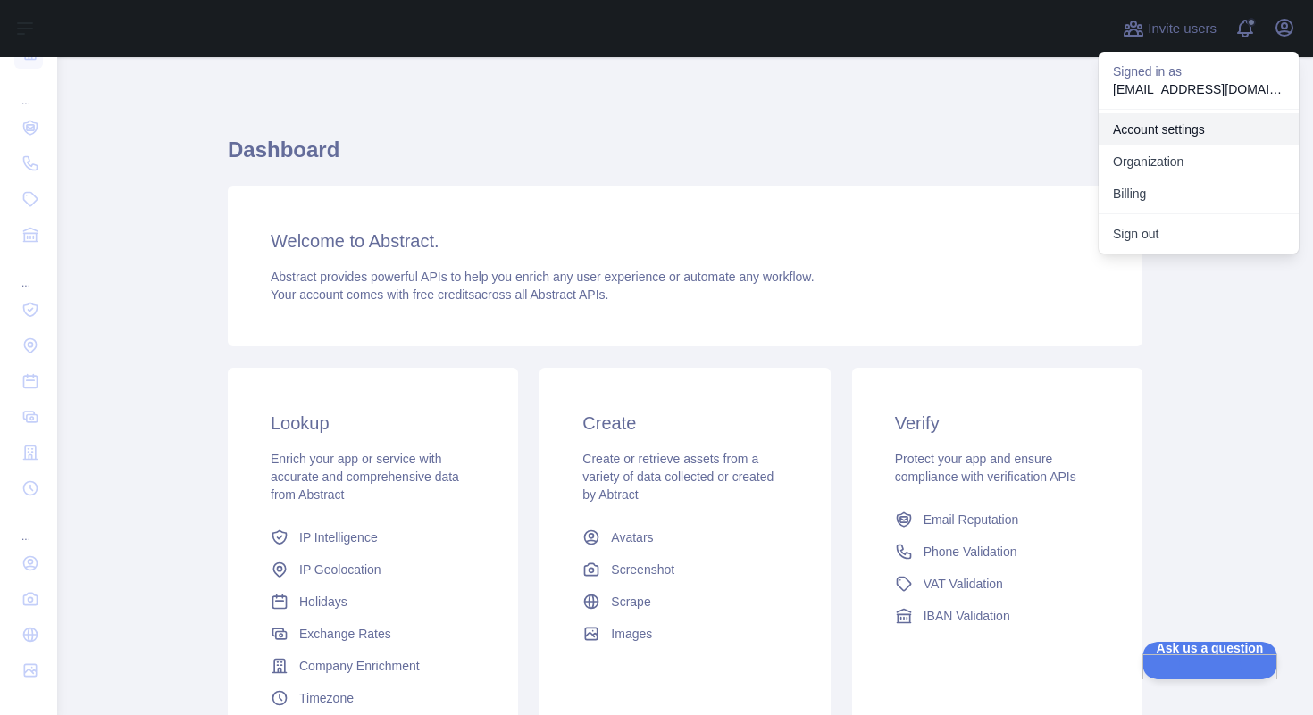
click at [1181, 132] on link "Account settings" at bounding box center [1198, 129] width 200 height 32
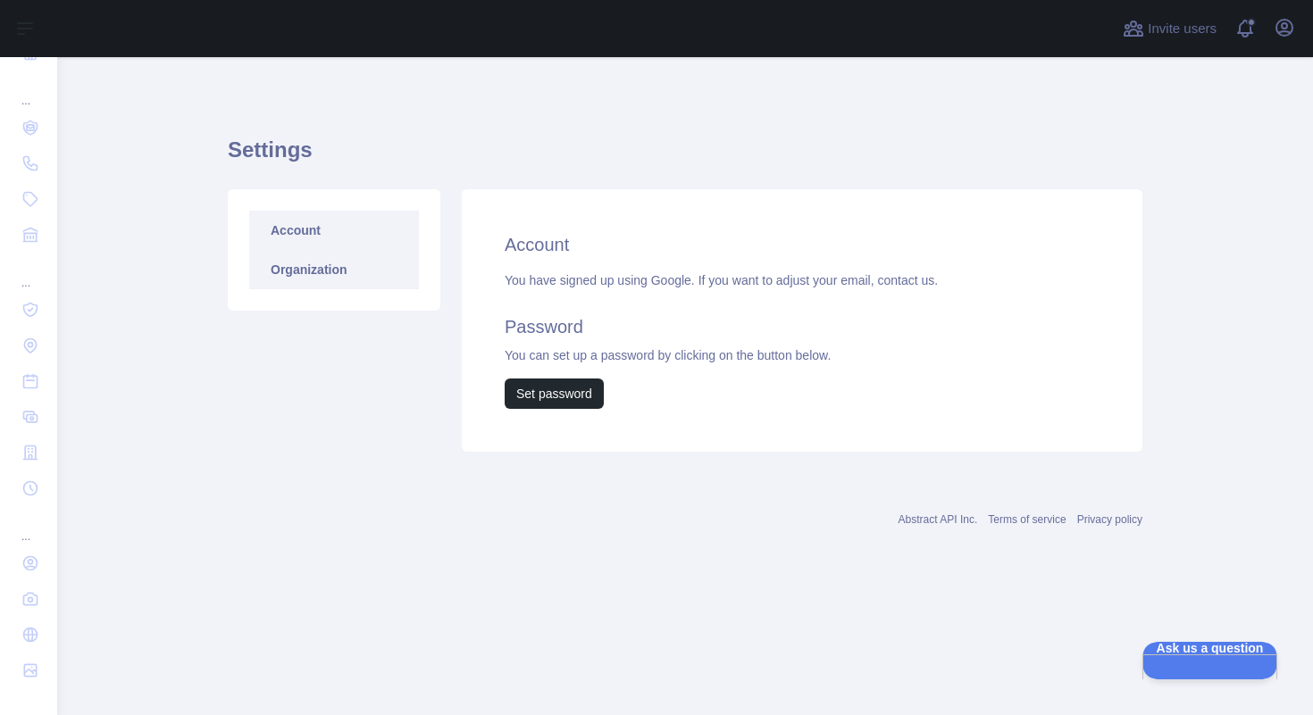
click at [303, 272] on link "Organization" at bounding box center [334, 269] width 170 height 39
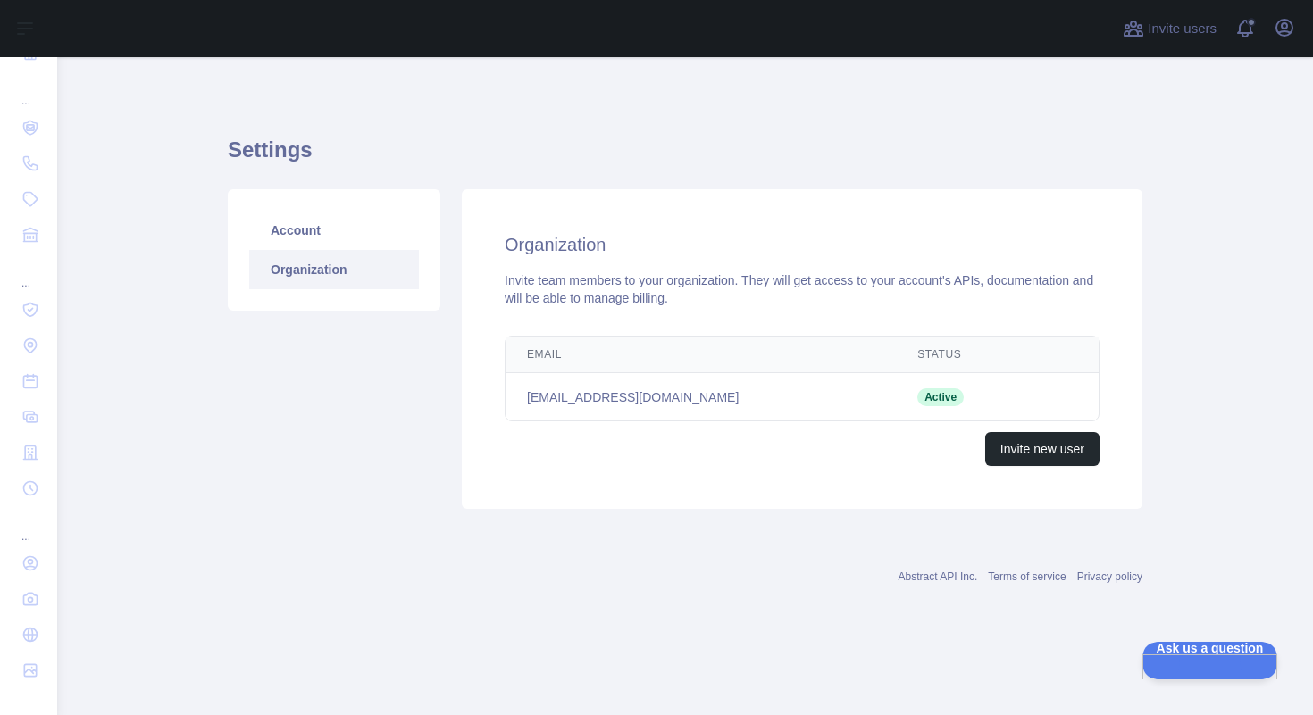
drag, startPoint x: 905, startPoint y: 387, endPoint x: 878, endPoint y: 389, distance: 26.9
click at [904, 387] on td "Active" at bounding box center [964, 397] width 137 height 48
click at [896, 393] on td "Active" at bounding box center [964, 397] width 137 height 48
click at [337, 238] on link "Account" at bounding box center [334, 230] width 170 height 39
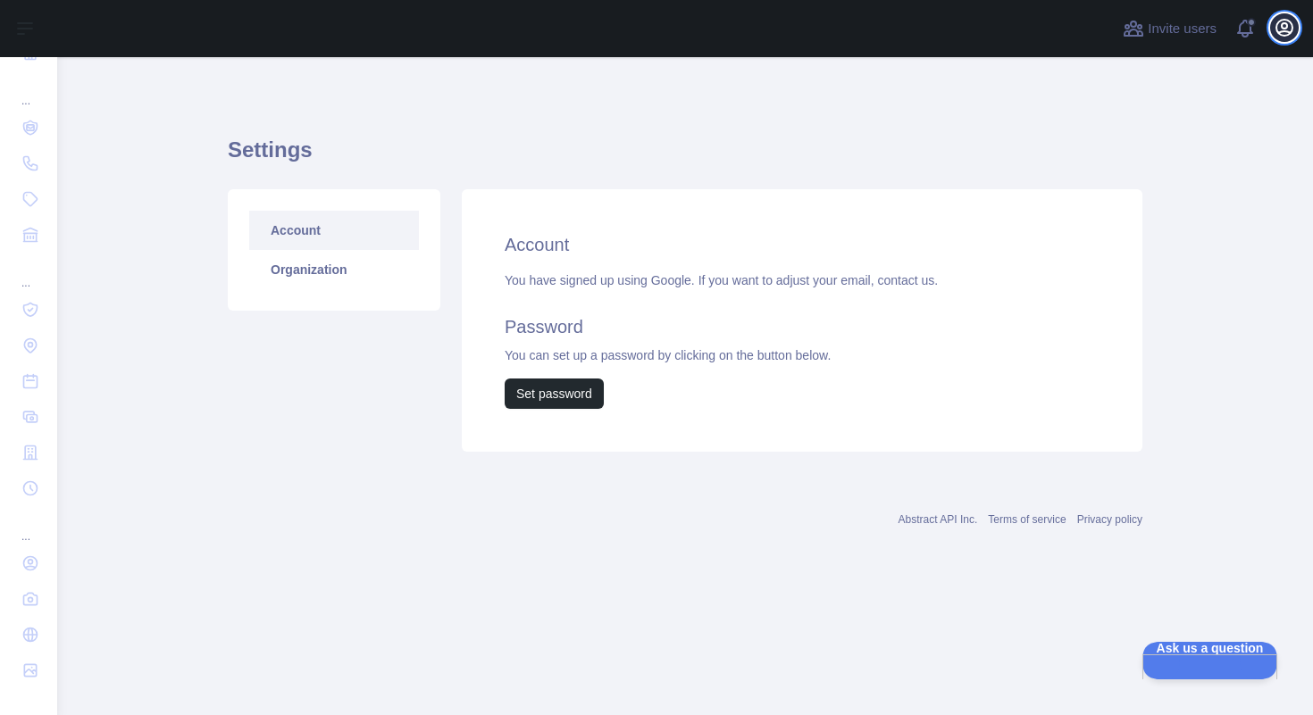
click at [1289, 15] on button "Open user menu" at bounding box center [1284, 27] width 29 height 29
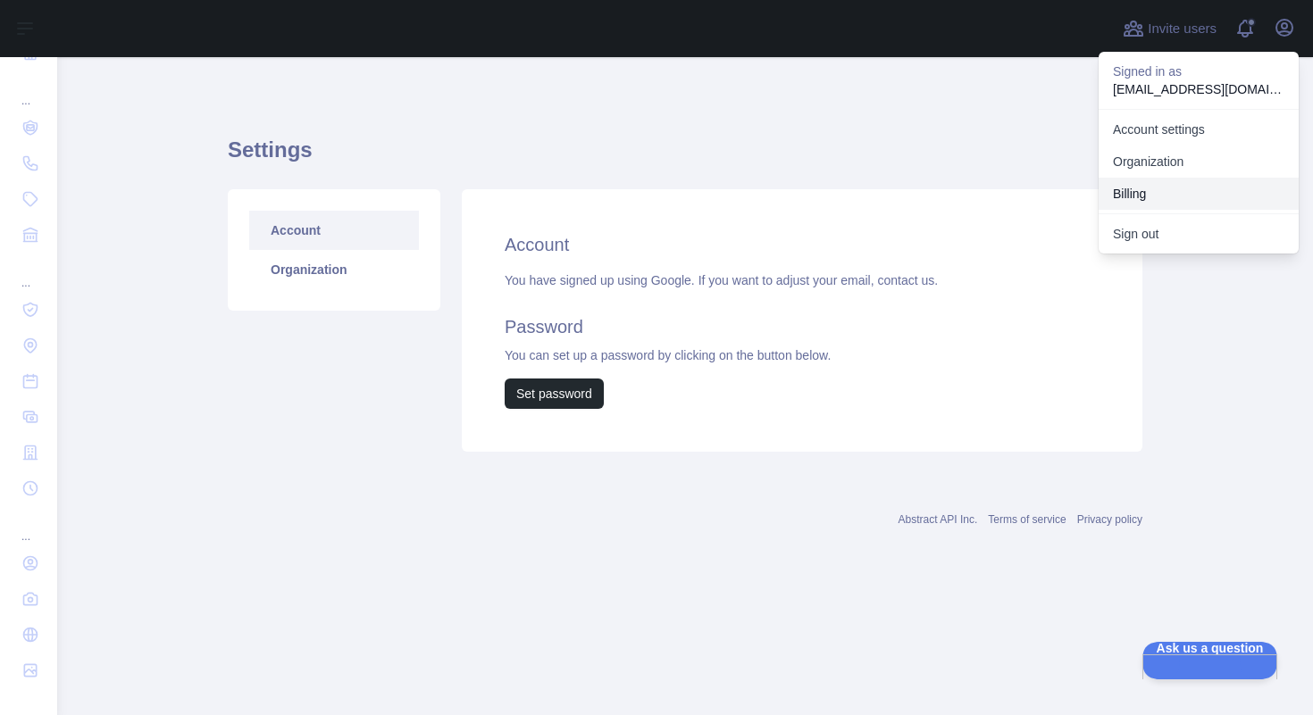
click at [1153, 188] on button "Billing" at bounding box center [1198, 194] width 200 height 32
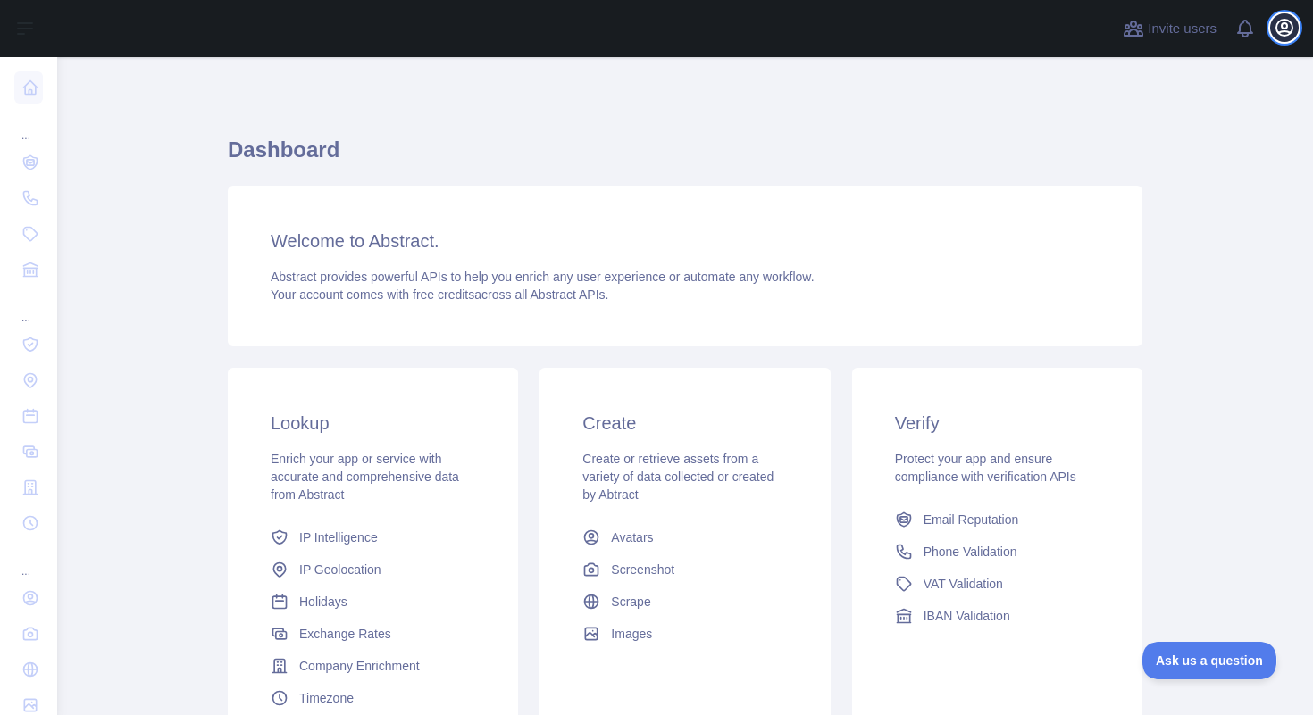
click at [1295, 33] on button "Open user menu" at bounding box center [1284, 27] width 29 height 29
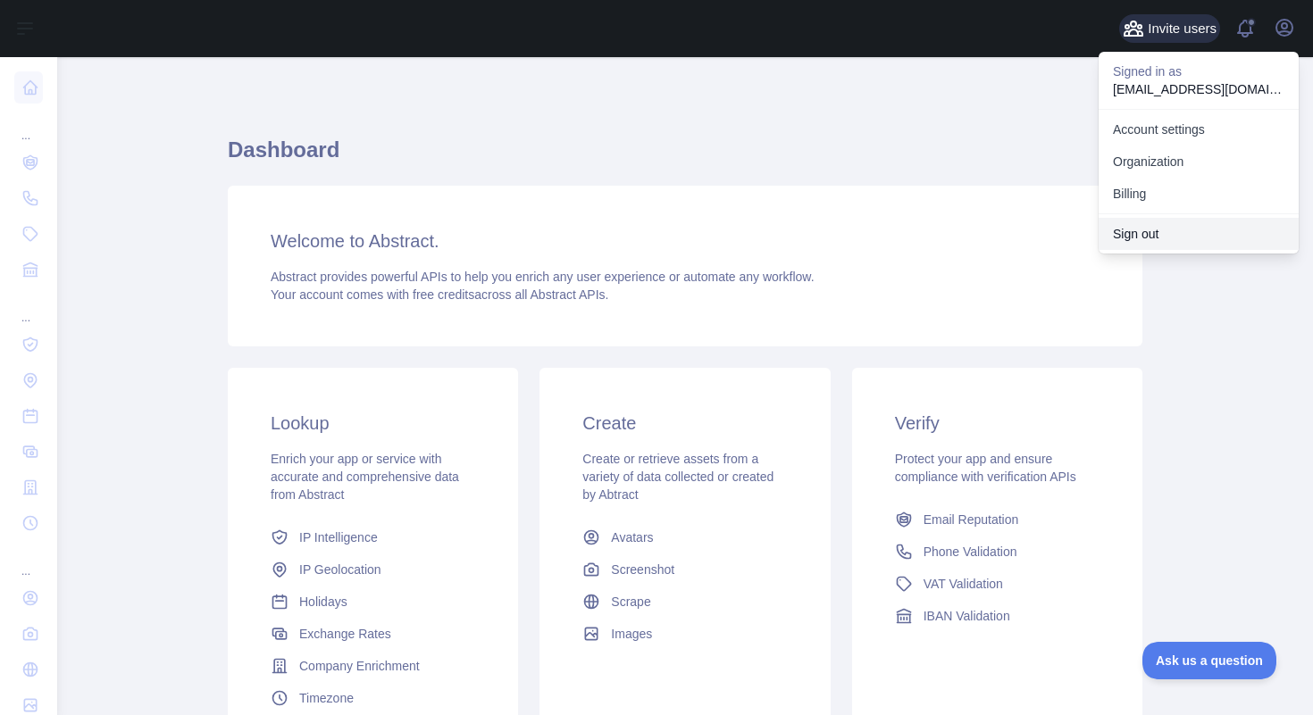
drag, startPoint x: 1148, startPoint y: 230, endPoint x: 1185, endPoint y: 34, distance: 199.0
click at [1184, 38] on div "Invite users View notifications Open user menu Signed in as jottoc15@gmail.com …" at bounding box center [1208, 28] width 179 height 57
click at [1141, 225] on button "Sign out" at bounding box center [1198, 234] width 200 height 32
